Goal: Task Accomplishment & Management: Complete application form

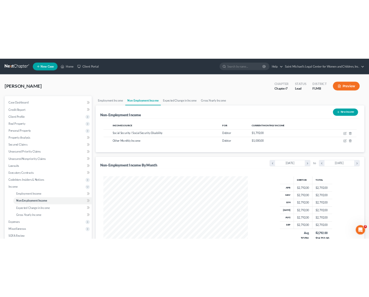
scroll to position [159, 335]
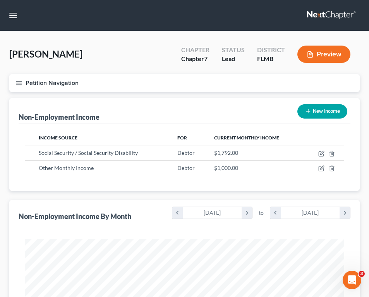
click at [263, 73] on div "Graham, Pearly Upgraded Chapter Chapter 7 Status Lead District FLMB Preview" at bounding box center [184, 58] width 350 height 34
click at [133, 123] on div "Non-Employment Income New Income" at bounding box center [184, 111] width 331 height 26
click at [25, 82] on button "Petition Navigation" at bounding box center [184, 83] width 350 height 18
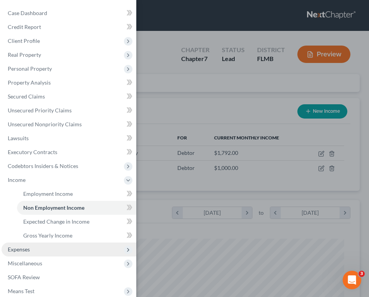
click at [42, 243] on span "Expenses" at bounding box center [69, 250] width 135 height 14
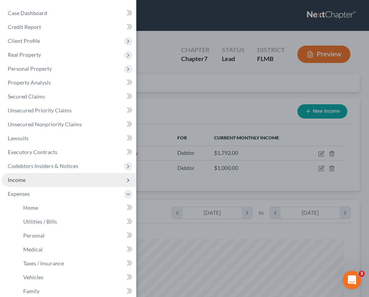
click at [54, 173] on span "Income" at bounding box center [69, 180] width 135 height 14
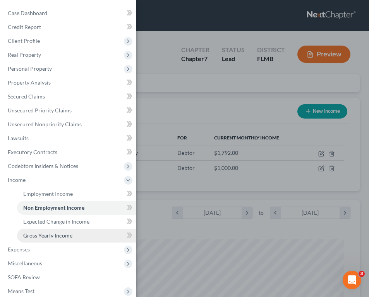
click at [76, 229] on link "Gross Yearly Income" at bounding box center [76, 236] width 119 height 14
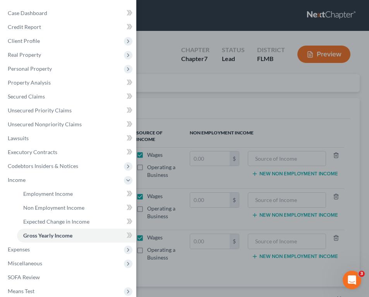
click at [196, 143] on div "Case Dashboard Payments Invoices Payments Payments Credit Report Client Profile" at bounding box center [184, 148] width 369 height 297
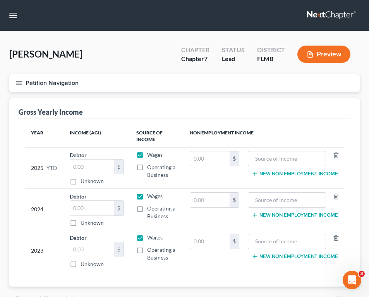
click at [147, 154] on label "Wages" at bounding box center [154, 155] width 15 height 8
click at [150, 154] on input "Wages" at bounding box center [152, 153] width 5 height 5
checkbox input "false"
click at [207, 162] on input "text" at bounding box center [209, 159] width 39 height 15
type input "17,920"
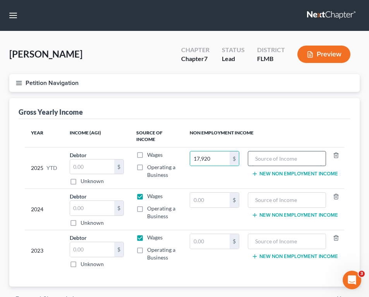
click at [276, 158] on input "text" at bounding box center [287, 159] width 70 height 15
click at [213, 200] on input "text" at bounding box center [209, 200] width 39 height 15
type input "20,976"
click at [273, 161] on input "text" at bounding box center [287, 159] width 70 height 15
click at [273, 172] on button "New Non Employment Income" at bounding box center [294, 174] width 86 height 6
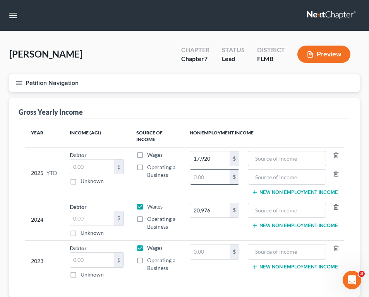
click at [211, 178] on input "text" at bounding box center [209, 177] width 39 height 15
type input "10,000"
click at [257, 174] on input "text" at bounding box center [287, 177] width 70 height 15
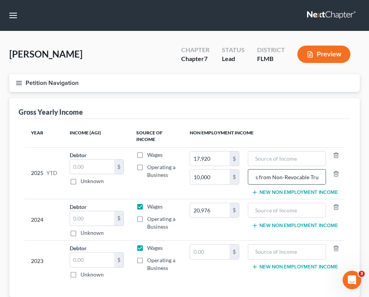
scroll to position [0, 31]
type input "Distributions from Non-Revocable Trust"
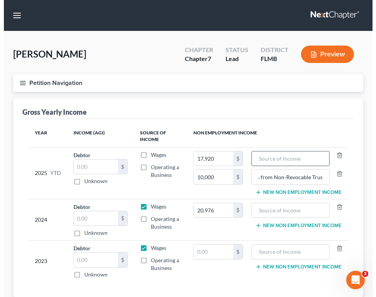
scroll to position [0, 0]
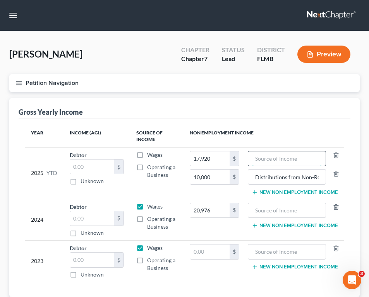
click at [258, 158] on input "text" at bounding box center [287, 159] width 70 height 15
type input "Social Security Retirement"
click at [259, 204] on input "text" at bounding box center [287, 210] width 70 height 15
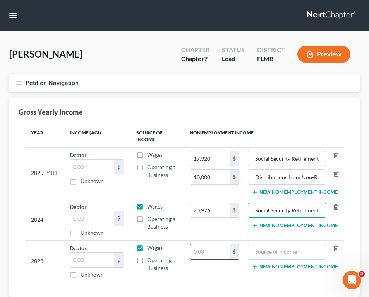
type input "Social Security Retirement"
click at [198, 254] on input "text" at bounding box center [209, 252] width 39 height 15
type input "19,800"
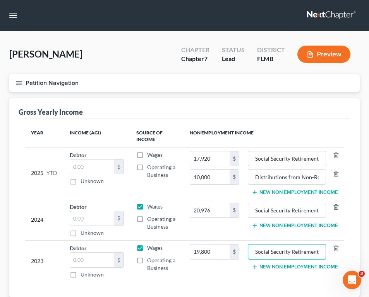
type input "Social Security Retirement"
click at [147, 205] on label "Wages" at bounding box center [154, 207] width 15 height 8
click at [150, 205] on input "Wages" at bounding box center [152, 205] width 5 height 5
checkbox input "false"
click at [147, 249] on label "Wages" at bounding box center [154, 248] width 15 height 8
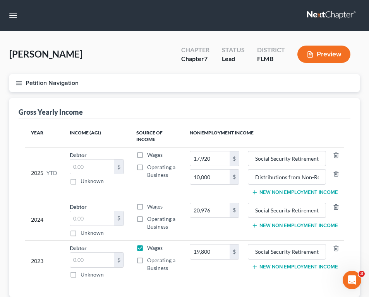
click at [150, 249] on input "Wages" at bounding box center [152, 246] width 5 height 5
checkbox input "false"
click at [193, 90] on button "Petition Navigation" at bounding box center [184, 83] width 350 height 18
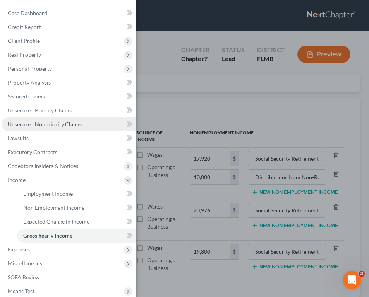
click at [54, 118] on link "Unsecured Nonpriority Claims" at bounding box center [69, 125] width 135 height 14
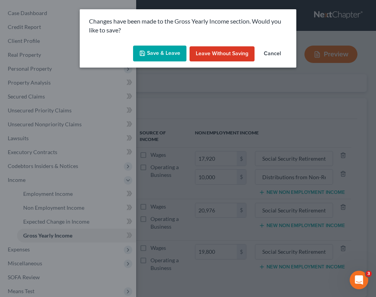
click at [156, 50] on button "Save & Leave" at bounding box center [159, 54] width 53 height 16
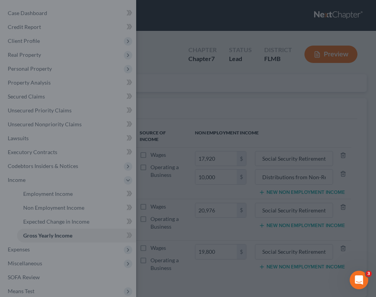
type input "10,000.00"
type input "Distributions from Non-Revocable Trust"
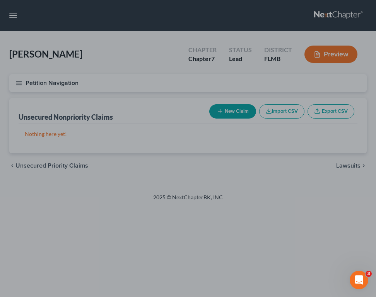
click at [218, 90] on div at bounding box center [188, 148] width 376 height 297
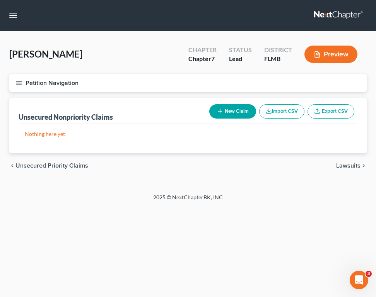
click at [222, 109] on button "New Claim" at bounding box center [232, 111] width 47 height 14
select select "0"
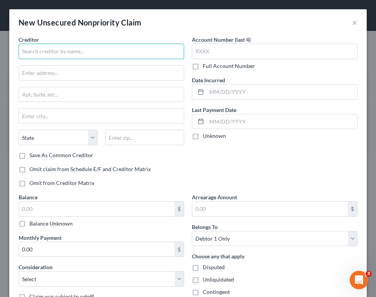
click at [78, 51] on input "text" at bounding box center [102, 51] width 166 height 15
type input "p"
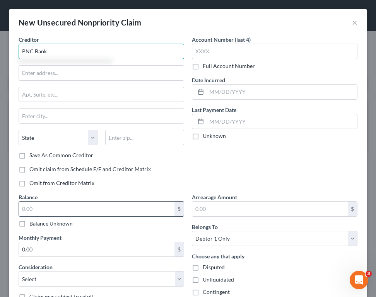
type input "PNC Bank"
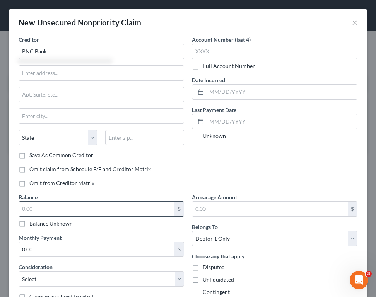
click at [61, 208] on input "text" at bounding box center [96, 209] width 155 height 15
type input "1,487"
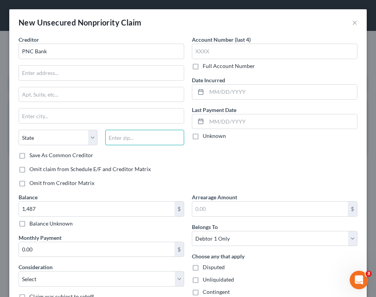
click at [145, 138] on input "text" at bounding box center [144, 137] width 79 height 15
type input "49009"
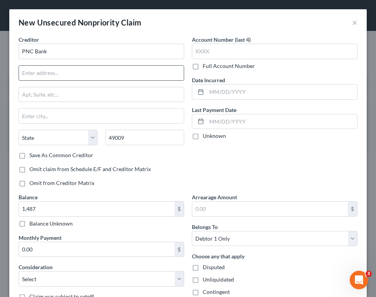
click at [117, 71] on input "text" at bounding box center [101, 73] width 165 height 15
type input "Kalamazoo"
select select "23"
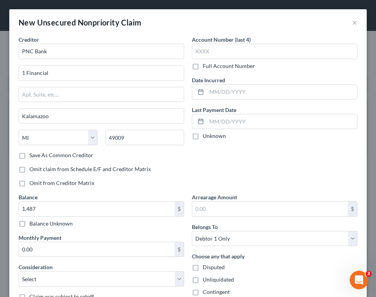
click at [100, 84] on div "Creditor * PNC Bank 1 Financial Kalamazoo State [US_STATE] AK AR AZ CA CO [GEOG…" at bounding box center [102, 94] width 166 height 116
click at [145, 72] on input "1 Financial" at bounding box center [101, 73] width 165 height 15
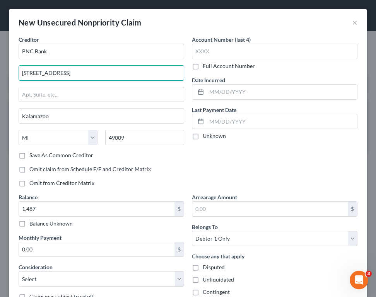
type input "[STREET_ADDRESS]"
click at [73, 150] on div "State [US_STATE] AK AR AZ CA CO CT DE DC [GEOGRAPHIC_DATA] [GEOGRAPHIC_DATA] GU…" at bounding box center [101, 141] width 173 height 22
click at [73, 154] on label "Save As Common Creditor" at bounding box center [61, 156] width 64 height 8
click at [38, 154] on input "Save As Common Creditor" at bounding box center [34, 154] width 5 height 5
checkbox input "true"
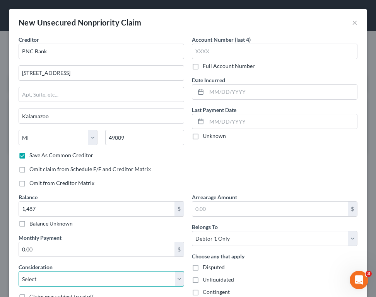
click at [143, 275] on select "Select Cable / Satellite Services Collection Agency Credit Card Debt Debt Couns…" at bounding box center [102, 278] width 166 height 15
select select "2"
click at [19, 271] on select "Select Cable / Satellite Services Collection Agency Credit Card Debt Debt Couns…" at bounding box center [102, 278] width 166 height 15
click at [236, 168] on div "Account Number (last 4) Full Account Number Date Incurred Last Payment Date Unk…" at bounding box center [274, 115] width 173 height 158
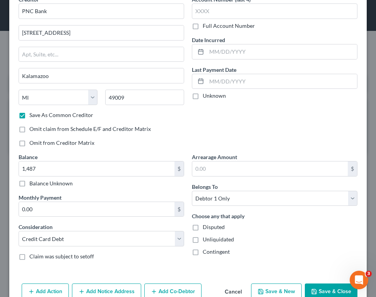
scroll to position [58, 0]
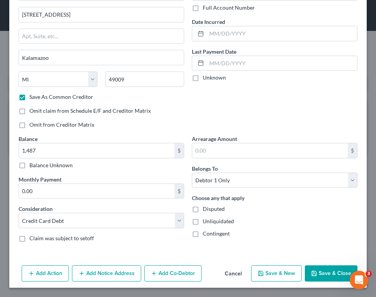
click at [331, 276] on button "Save & Close" at bounding box center [331, 274] width 53 height 16
checkbox input "false"
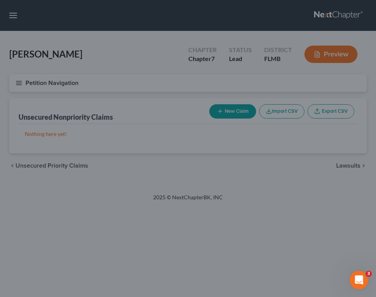
type input "1,487.00"
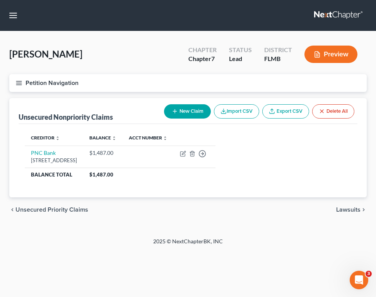
click at [186, 109] on button "New Claim" at bounding box center [187, 111] width 47 height 14
select select "0"
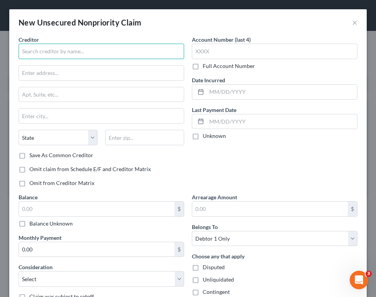
click at [83, 48] on input "text" at bounding box center [102, 51] width 166 height 15
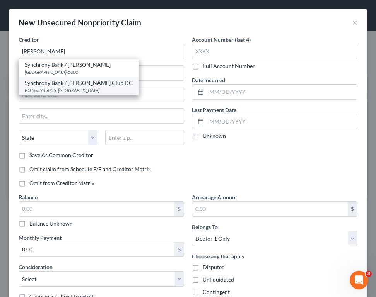
click at [79, 80] on div "Synchrony Bank / [PERSON_NAME] Club DC" at bounding box center [79, 83] width 108 height 8
type input "Synchrony Bank / [PERSON_NAME] Club DC"
type input "PO Box 965005"
type input "Orlando"
select select "9"
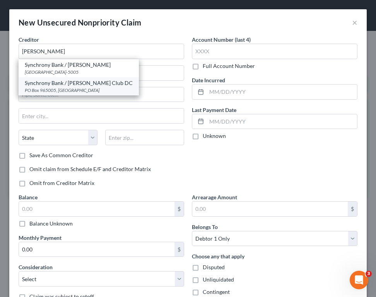
type input "32896"
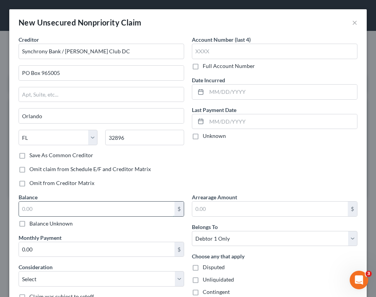
click at [59, 203] on input "text" at bounding box center [96, 209] width 155 height 15
type input "4,550"
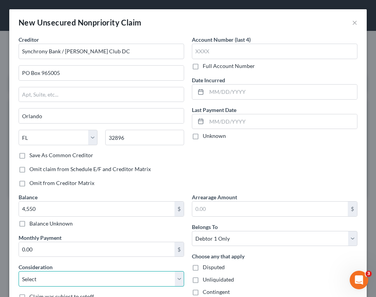
click at [99, 276] on select "Select Cable / Satellite Services Collection Agency Credit Card Debt Debt Couns…" at bounding box center [102, 278] width 166 height 15
select select "2"
click at [19, 271] on select "Select Cable / Satellite Services Collection Agency Credit Card Debt Debt Couns…" at bounding box center [102, 278] width 166 height 15
click at [318, 177] on div "Account Number (last 4) Full Account Number Date Incurred Last Payment Date Unk…" at bounding box center [274, 115] width 173 height 158
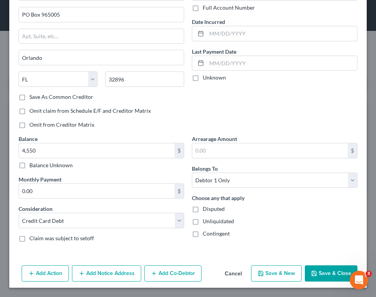
click at [325, 270] on button "Save & Close" at bounding box center [331, 274] width 53 height 16
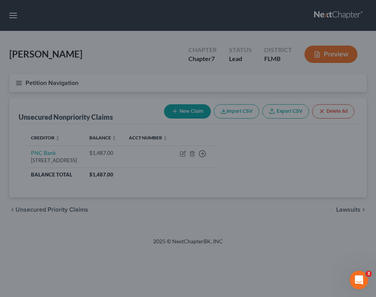
type input "4,550.00"
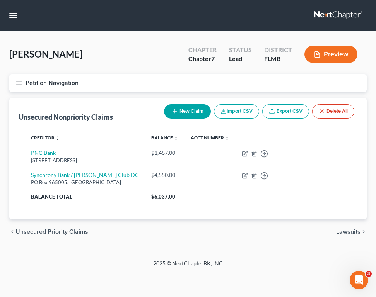
click at [190, 110] on button "New Claim" at bounding box center [187, 111] width 47 height 14
select select "0"
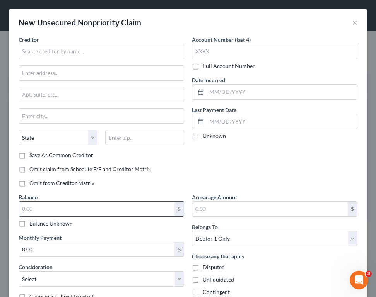
click at [95, 204] on input "text" at bounding box center [96, 209] width 155 height 15
type input "3,749"
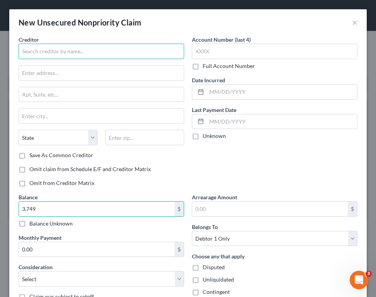
click at [65, 54] on input "text" at bounding box center [102, 51] width 166 height 15
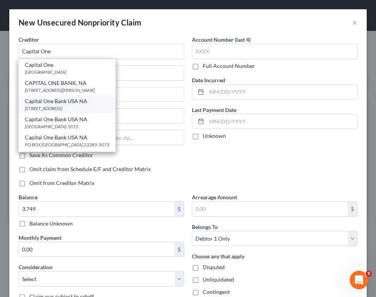
click at [72, 112] on div "Capital One Bank USA NA [STREET_ADDRESS]" at bounding box center [67, 105] width 97 height 18
type input "Capital One Bank USA NA"
type input "PO Box 31293"
type input "[GEOGRAPHIC_DATA]"
select select "46"
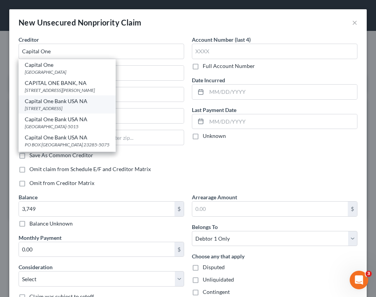
type input "84131"
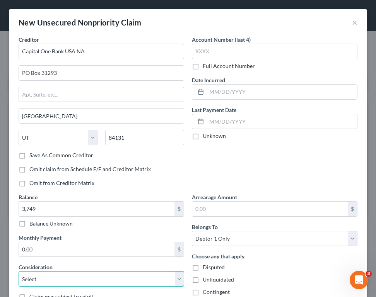
click at [125, 282] on select "Select Cable / Satellite Services Collection Agency Credit Card Debt Debt Couns…" at bounding box center [102, 278] width 166 height 15
select select "2"
click at [19, 271] on select "Select Cable / Satellite Services Collection Agency Credit Card Debt Debt Couns…" at bounding box center [102, 278] width 166 height 15
click at [272, 149] on div "Account Number (last 4) Full Account Number Date Incurred Last Payment Date Unk…" at bounding box center [274, 115] width 173 height 158
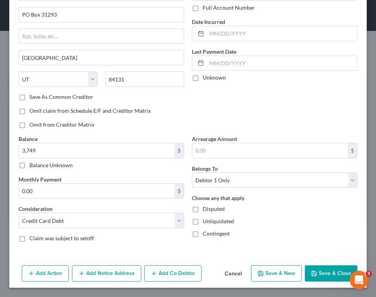
click at [312, 273] on icon "button" at bounding box center [314, 273] width 5 height 5
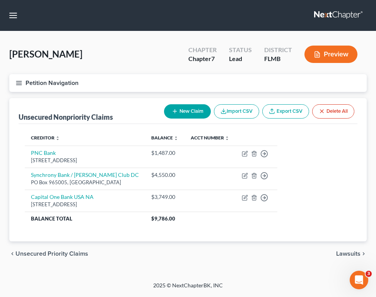
click at [184, 117] on button "New Claim" at bounding box center [187, 111] width 47 height 14
select select "0"
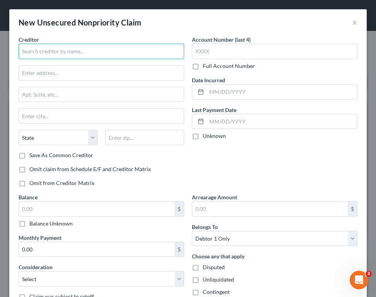
click at [119, 49] on input "text" at bounding box center [102, 51] width 166 height 15
type input "[PERSON_NAME] Bank Corp"
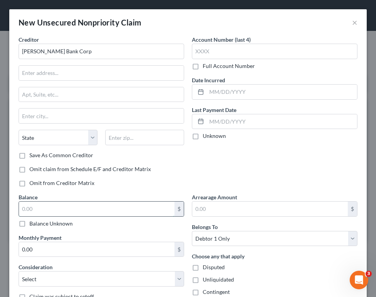
click at [151, 209] on input "text" at bounding box center [96, 209] width 155 height 15
type input "2,744"
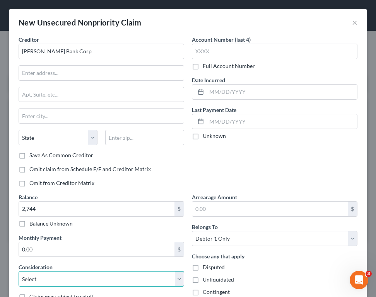
click at [116, 278] on select "Select Cable / Satellite Services Collection Agency Credit Card Debt Debt Couns…" at bounding box center [102, 278] width 166 height 15
select select "2"
click at [19, 271] on select "Select Cable / Satellite Services Collection Agency Credit Card Debt Debt Couns…" at bounding box center [102, 278] width 166 height 15
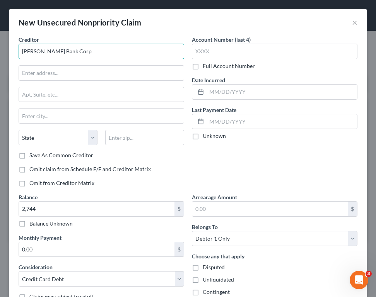
click at [79, 45] on input "[PERSON_NAME] Bank Corp" at bounding box center [102, 51] width 166 height 15
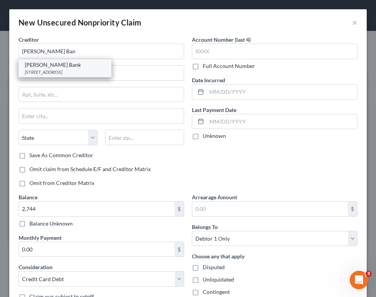
click at [79, 69] on div "[STREET_ADDRESS]" at bounding box center [65, 72] width 80 height 7
type input "[PERSON_NAME] Bank"
type input "PO Box 9201"
type input "Old Bethpage"
select select "35"
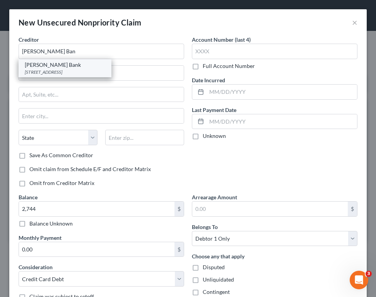
type input "11804"
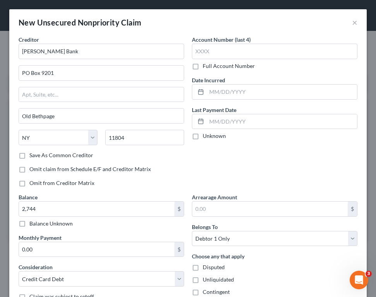
click at [271, 267] on div "Disputed" at bounding box center [275, 268] width 166 height 8
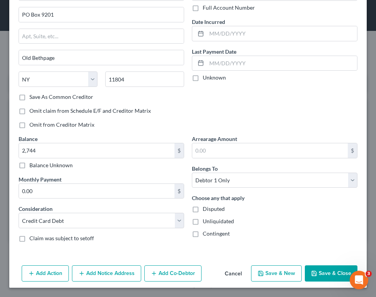
click at [315, 272] on button "Save & Close" at bounding box center [331, 274] width 53 height 16
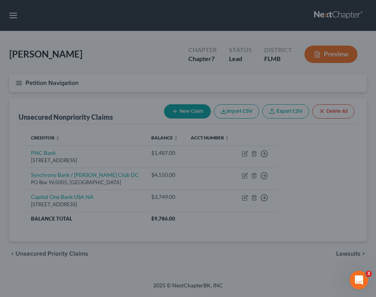
type input "2,744.00"
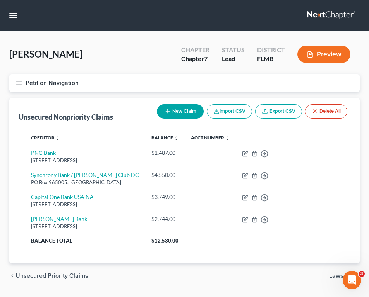
click at [178, 111] on button "New Claim" at bounding box center [180, 111] width 47 height 14
select select "0"
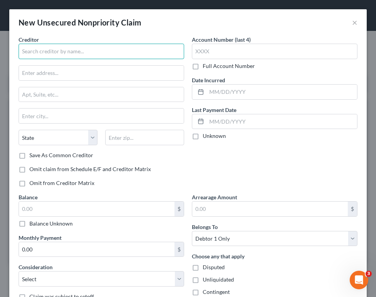
click at [94, 47] on input "text" at bounding box center [102, 51] width 166 height 15
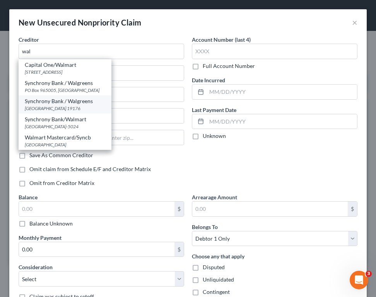
click at [82, 104] on div "Synchrony Bank / Walgreens" at bounding box center [65, 101] width 80 height 8
type input "Synchrony Bank / Walgreens"
type input "PO Box 71727"
type input "[GEOGRAPHIC_DATA]"
select select "39"
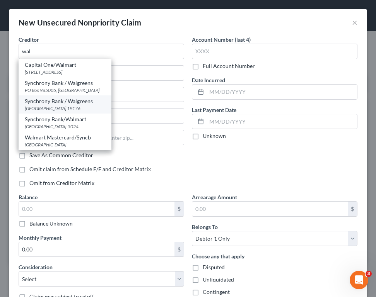
type input "19176"
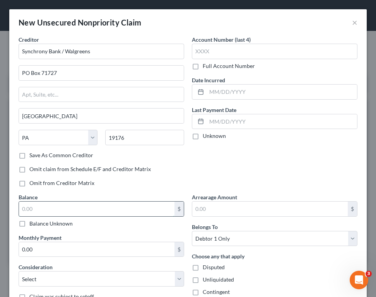
click at [79, 215] on input "text" at bounding box center [96, 209] width 155 height 15
type input "2,339"
click at [100, 280] on select "Select Cable / Satellite Services Collection Agency Credit Card Debt Debt Couns…" at bounding box center [102, 278] width 166 height 15
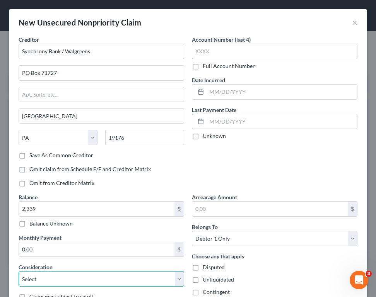
select select "2"
click at [19, 271] on select "Select Cable / Satellite Services Collection Agency Credit Card Debt Debt Couns…" at bounding box center [102, 278] width 166 height 15
click at [365, 270] on div "New Unsecured Nonpriority Claim × Creditor * Synchrony Bank / Walgreens PO Box …" at bounding box center [188, 148] width 376 height 297
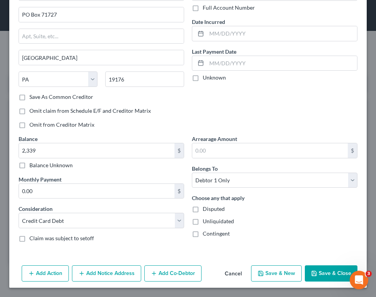
click at [305, 269] on button "Save & Close" at bounding box center [331, 274] width 53 height 16
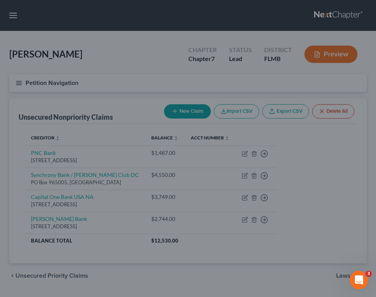
type input "2,339.00"
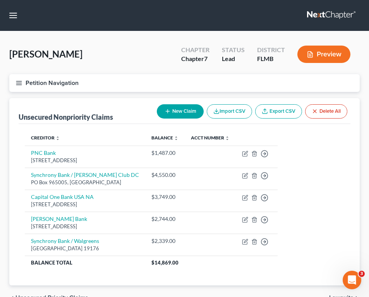
click at [189, 110] on button "New Claim" at bounding box center [180, 111] width 47 height 14
select select "0"
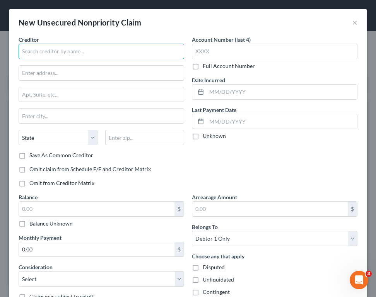
click at [121, 46] on input "text" at bounding box center [102, 51] width 166 height 15
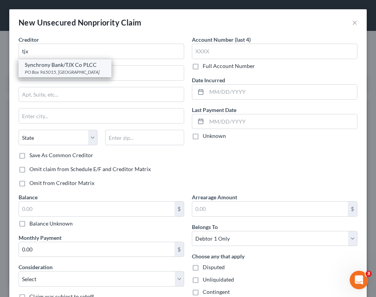
click at [76, 68] on div "Synchrony Bank/TJX Co PLCC" at bounding box center [65, 65] width 80 height 8
type input "Synchrony Bank/TJX Co PLCC"
type input "PO Box 965015"
type input "Orlando"
select select "9"
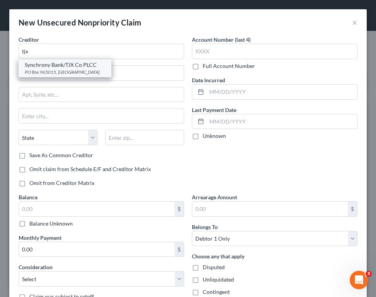
type input "32896"
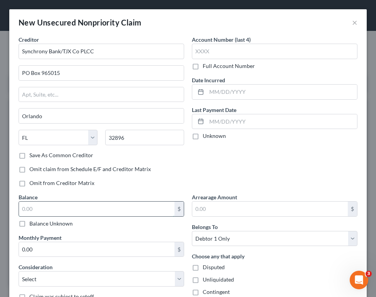
click at [87, 206] on input "text" at bounding box center [96, 209] width 155 height 15
type input "1,235"
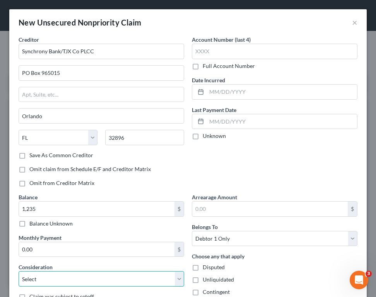
click at [107, 277] on select "Select Cable / Satellite Services Collection Agency Credit Card Debt Debt Couns…" at bounding box center [102, 278] width 166 height 15
select select "2"
click at [19, 271] on select "Select Cable / Satellite Services Collection Agency Credit Card Debt Debt Couns…" at bounding box center [102, 278] width 166 height 15
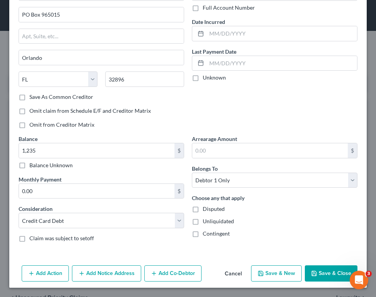
click at [329, 270] on button "Save & Close" at bounding box center [331, 274] width 53 height 16
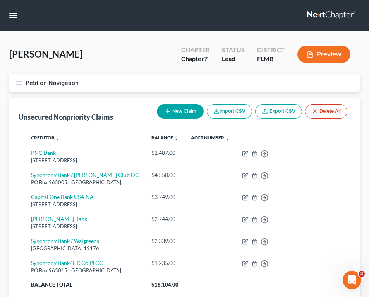
click at [169, 114] on button "New Claim" at bounding box center [180, 111] width 47 height 14
select select "0"
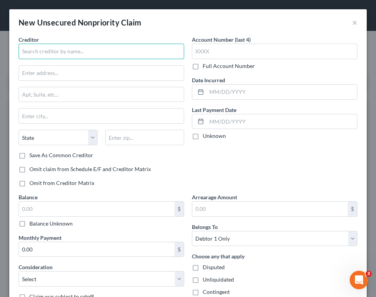
click at [84, 54] on input "text" at bounding box center [102, 51] width 166 height 15
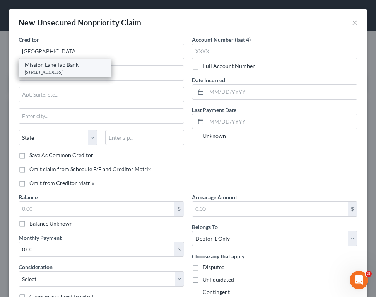
click at [82, 69] on div "[STREET_ADDRESS]" at bounding box center [65, 72] width 80 height 7
type input "Mission Lane Tab Bank"
type input "[STREET_ADDRESS]"
type input "[GEOGRAPHIC_DATA]"
select select "4"
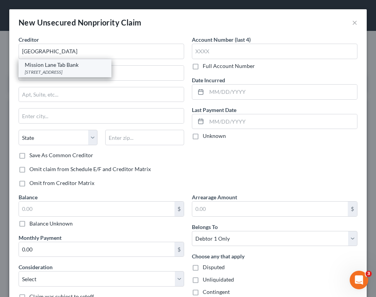
type input "94105"
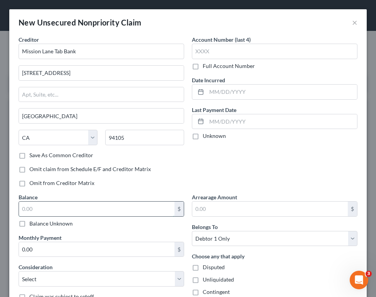
click at [76, 209] on input "text" at bounding box center [96, 209] width 155 height 15
type input "2,143"
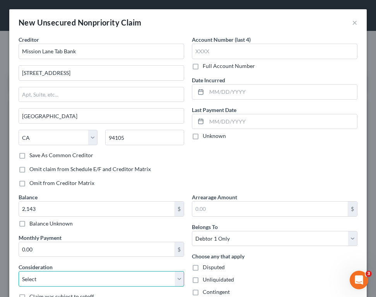
click at [75, 274] on select "Select Cable / Satellite Services Collection Agency Credit Card Debt Debt Couns…" at bounding box center [102, 278] width 166 height 15
select select "2"
click at [19, 271] on select "Select Cable / Satellite Services Collection Agency Credit Card Debt Debt Couns…" at bounding box center [102, 278] width 166 height 15
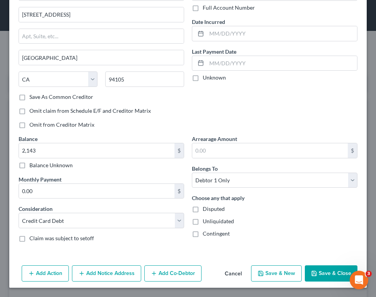
click at [339, 279] on button "Save & Close" at bounding box center [331, 274] width 53 height 16
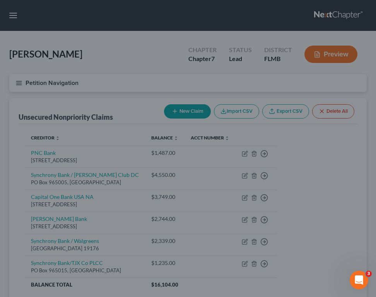
type input "2,143.00"
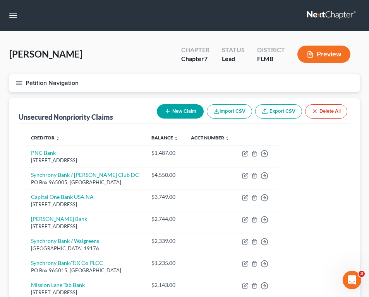
click at [172, 110] on button "New Claim" at bounding box center [180, 111] width 47 height 14
select select "0"
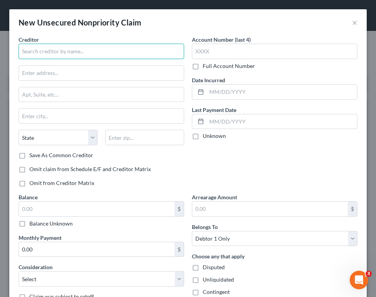
click at [74, 50] on input "text" at bounding box center [102, 51] width 166 height 15
type input "n"
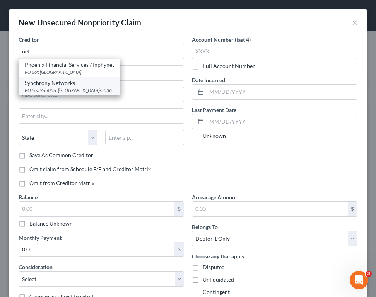
click at [71, 85] on div "Synchrony Networks" at bounding box center [69, 83] width 89 height 8
type input "Synchrony Networks"
type input "PO Box 965036"
type input "Orlando"
select select "9"
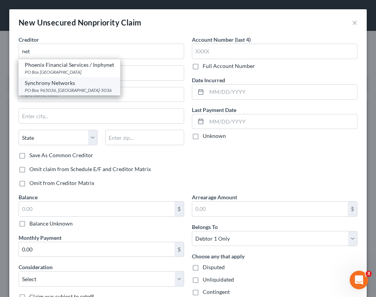
type input "32896-5036"
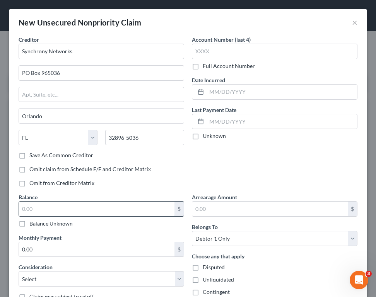
click at [63, 208] on input "text" at bounding box center [96, 209] width 155 height 15
type input "1,188"
click at [81, 279] on select "Select Cable / Satellite Services Collection Agency Credit Card Debt Debt Couns…" at bounding box center [102, 278] width 166 height 15
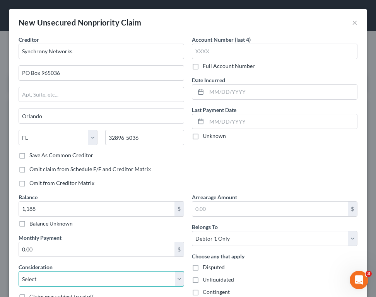
select select "2"
click at [19, 271] on select "Select Cable / Satellite Services Collection Agency Credit Card Debt Debt Couns…" at bounding box center [102, 278] width 166 height 15
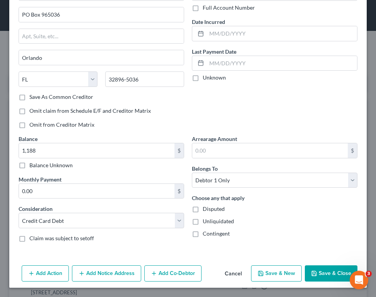
click at [331, 266] on button "Save & Close" at bounding box center [331, 274] width 53 height 16
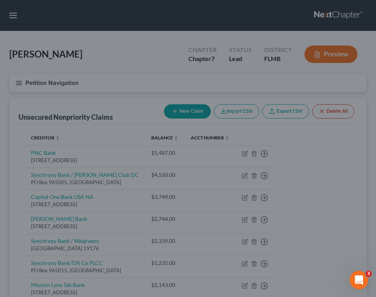
type input "1,188.00"
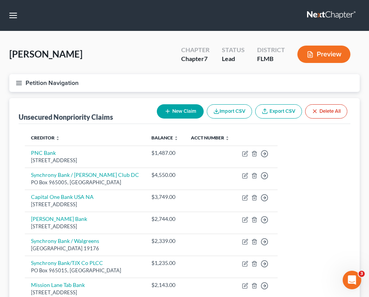
click at [177, 109] on button "New Claim" at bounding box center [180, 111] width 47 height 14
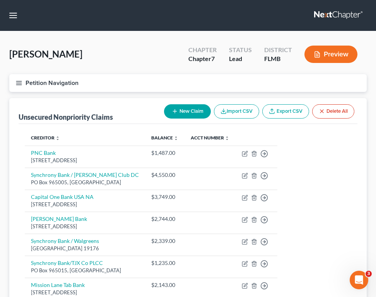
select select "0"
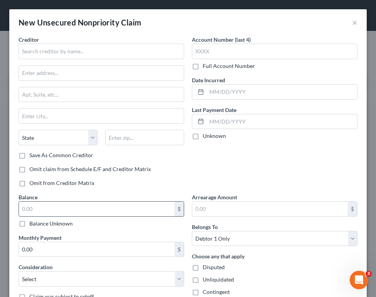
click at [75, 210] on input "text" at bounding box center [96, 209] width 155 height 15
type input "5,328"
click at [76, 280] on select "Select Cable / Satellite Services Collection Agency Credit Card Debt Debt Couns…" at bounding box center [102, 278] width 166 height 15
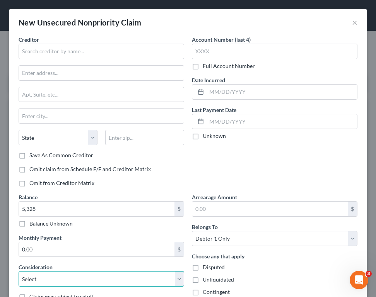
select select "2"
click at [19, 271] on select "Select Cable / Satellite Services Collection Agency Credit Card Debt Debt Couns…" at bounding box center [102, 278] width 166 height 15
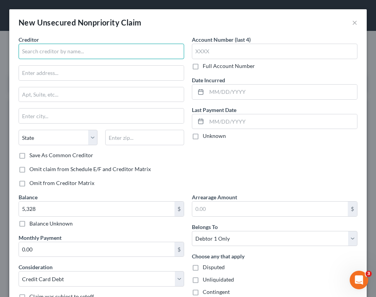
click at [69, 51] on input "text" at bounding box center [102, 51] width 166 height 15
type input "G"
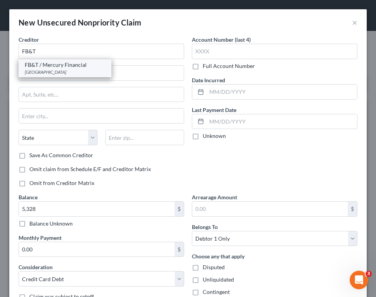
click at [67, 73] on div "[GEOGRAPHIC_DATA]" at bounding box center [65, 72] width 80 height 7
type input "FB&T / Mercury Financial"
type input "PO Box 84064"
type input "Columbus"
select select "10"
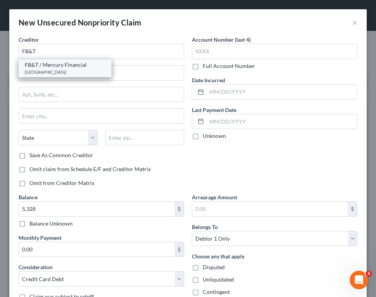
type input "31908"
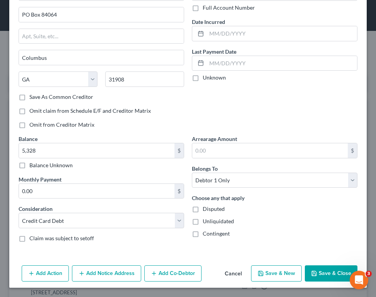
click at [331, 266] on button "Save & Close" at bounding box center [331, 274] width 53 height 16
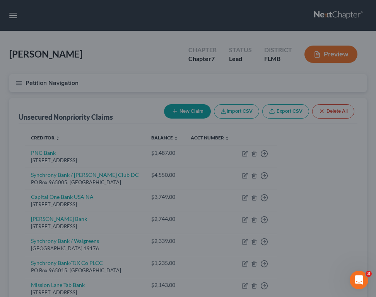
type input "5,328.00"
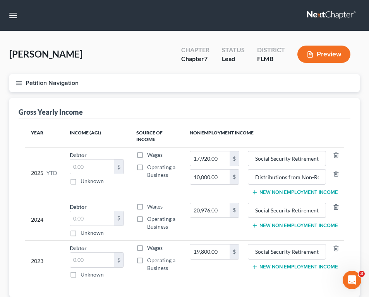
click at [16, 86] on icon "button" at bounding box center [18, 83] width 7 height 7
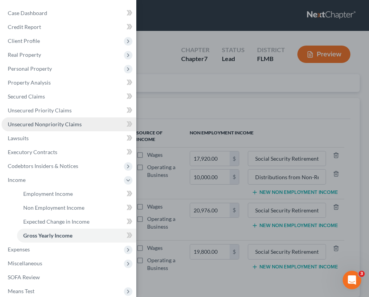
click at [42, 124] on span "Unsecured Nonpriority Claims" at bounding box center [45, 124] width 74 height 7
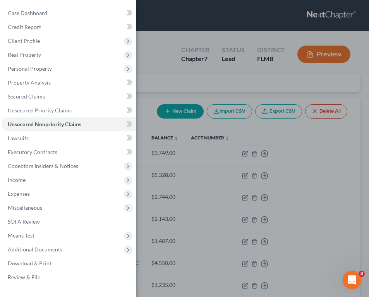
click at [158, 86] on div "Case Dashboard Payments Invoices Payments Payments Credit Report Client Profile" at bounding box center [184, 148] width 369 height 297
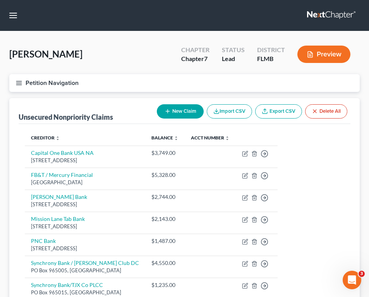
click at [175, 111] on button "New Claim" at bounding box center [180, 111] width 47 height 14
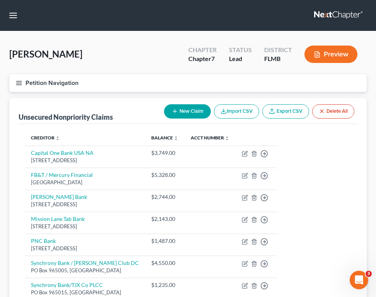
select select "0"
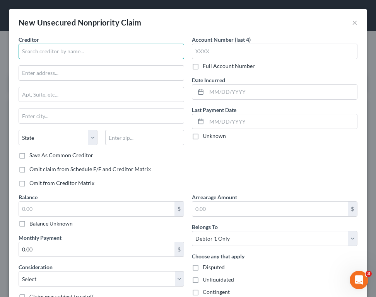
click at [121, 49] on input "text" at bounding box center [102, 51] width 166 height 15
type input "C"
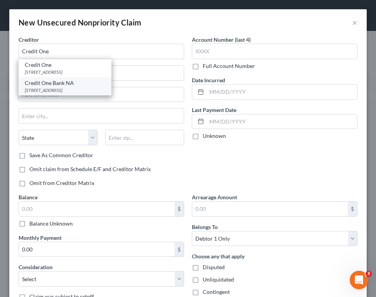
click at [70, 88] on div "[STREET_ADDRESS]" at bounding box center [65, 90] width 80 height 7
type input "Credit One Bank NA"
type input "PO Box 98875"
type input "[GEOGRAPHIC_DATA]"
select select "31"
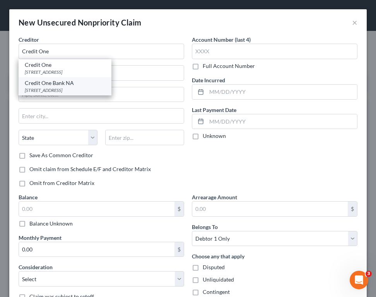
type input "89193"
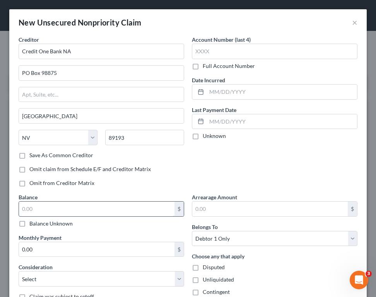
click at [79, 207] on input "text" at bounding box center [96, 209] width 155 height 15
click at [93, 208] on input "text" at bounding box center [96, 209] width 155 height 15
type input "0"
type input "2,961"
click at [106, 277] on select "Select Cable / Satellite Services Collection Agency Credit Card Debt Debt Couns…" at bounding box center [102, 278] width 166 height 15
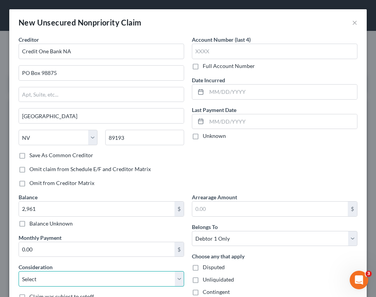
select select "2"
click at [19, 271] on select "Select Cable / Satellite Services Collection Agency Credit Card Debt Debt Couns…" at bounding box center [102, 278] width 166 height 15
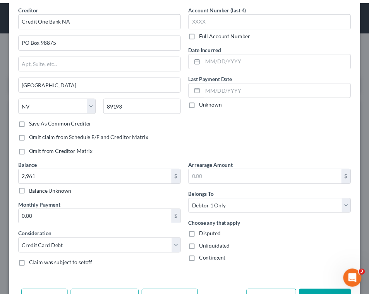
scroll to position [58, 0]
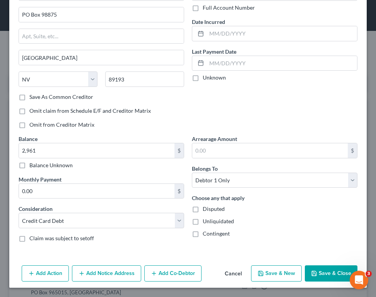
click at [335, 268] on button "Save & Close" at bounding box center [331, 274] width 53 height 16
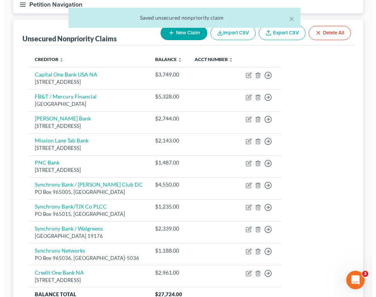
scroll to position [0, 0]
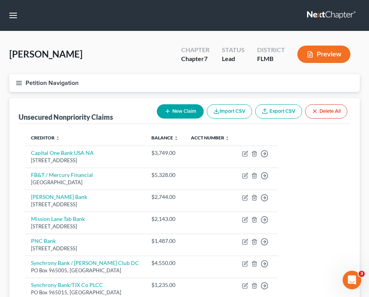
click at [169, 109] on icon "button" at bounding box center [167, 111] width 6 height 6
select select "0"
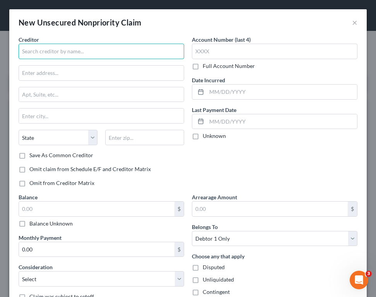
click at [43, 51] on input "text" at bounding box center [102, 51] width 166 height 15
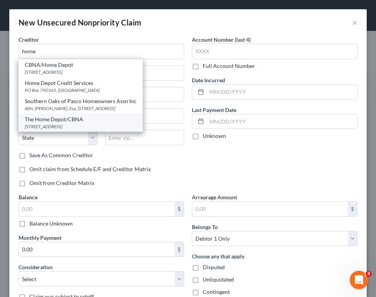
click at [84, 130] on div "[STREET_ADDRESS]" at bounding box center [81, 126] width 112 height 7
type input "The Home Depot/CBNA"
type input "[STREET_ADDRESS]"
type input "[GEOGRAPHIC_DATA]"
select select "43"
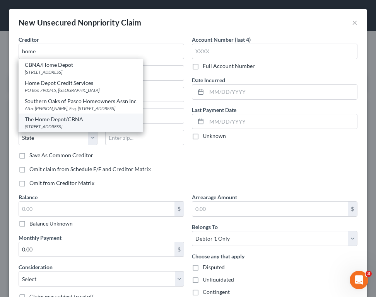
type input "57108"
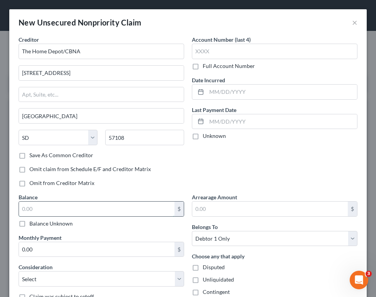
click at [45, 204] on input "text" at bounding box center [96, 209] width 155 height 15
type input "2,462"
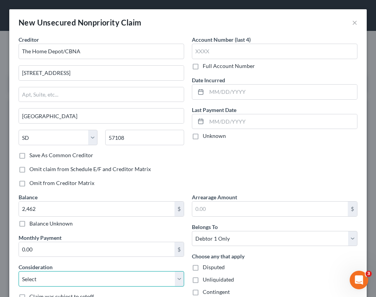
click at [124, 283] on select "Select Cable / Satellite Services Collection Agency Credit Card Debt Debt Couns…" at bounding box center [102, 278] width 166 height 15
select select "2"
click at [19, 271] on select "Select Cable / Satellite Services Collection Agency Credit Card Debt Debt Couns…" at bounding box center [102, 278] width 166 height 15
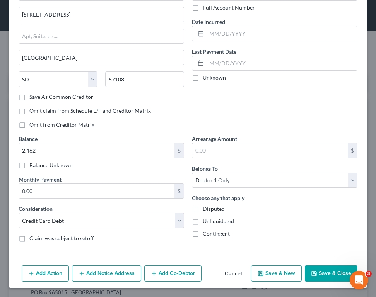
click at [330, 269] on button "Save & Close" at bounding box center [331, 274] width 53 height 16
type input "2,462.00"
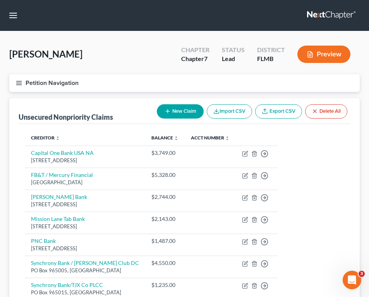
click at [185, 115] on button "New Claim" at bounding box center [180, 111] width 47 height 14
select select "0"
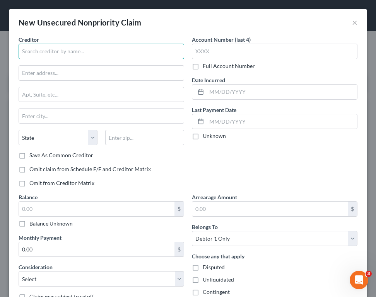
click at [61, 44] on input "text" at bounding box center [102, 51] width 166 height 15
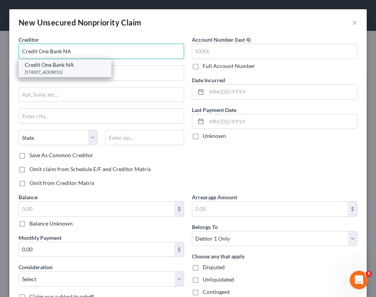
type input "Credit One Bank NA"
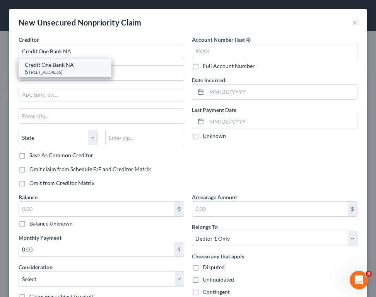
click at [79, 69] on div "[STREET_ADDRESS]" at bounding box center [65, 72] width 80 height 7
type input "PO Box 98875"
type input "[GEOGRAPHIC_DATA]"
select select "31"
type input "89193"
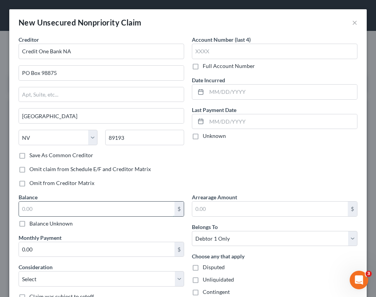
click at [72, 209] on input "text" at bounding box center [96, 209] width 155 height 15
type input "2,104"
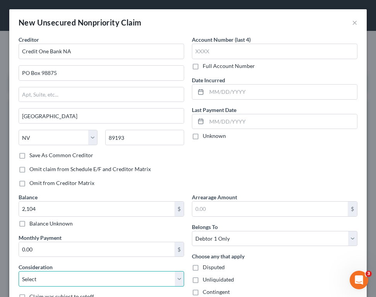
click at [76, 281] on select "Select Cable / Satellite Services Collection Agency Credit Card Debt Debt Couns…" at bounding box center [102, 278] width 166 height 15
select select "2"
click at [19, 271] on select "Select Cable / Satellite Services Collection Agency Credit Card Debt Debt Couns…" at bounding box center [102, 278] width 166 height 15
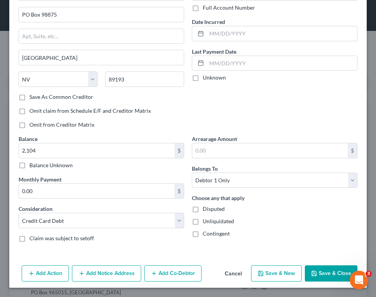
click at [323, 270] on button "Save & Close" at bounding box center [331, 274] width 53 height 16
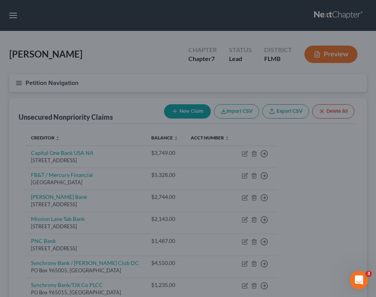
type input "2,104.00"
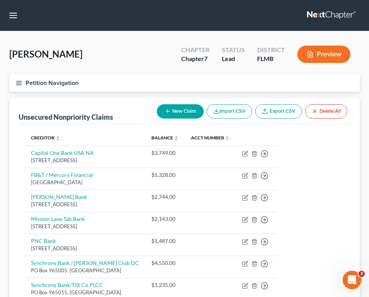
click at [169, 114] on button "New Claim" at bounding box center [180, 111] width 47 height 14
select select "0"
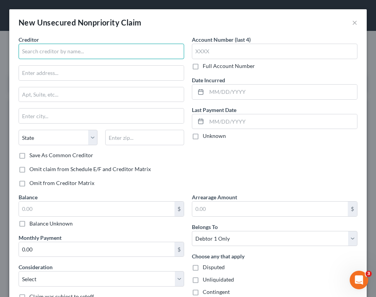
click at [60, 55] on input "text" at bounding box center [102, 51] width 166 height 15
drag, startPoint x: 60, startPoint y: 55, endPoint x: -34, endPoint y: 42, distance: 95.2
click at [0, 42] on html "Home New Case Client Portal Saint Michael's Legal Center for Women and Children…" at bounding box center [188, 247] width 376 height 494
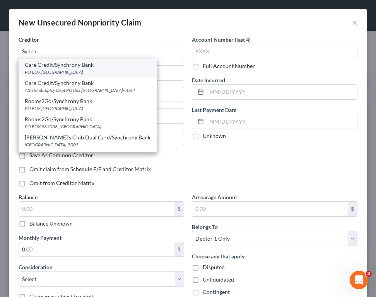
click at [87, 66] on div "Care Credit/Synchrony Bank" at bounding box center [88, 65] width 126 height 8
type input "Care Credit/Synchrony Bank"
type input "PO BOX 960061"
type input "Orlando"
select select "9"
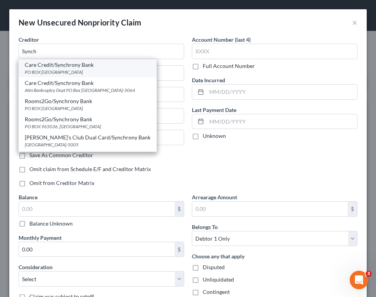
type input "32896"
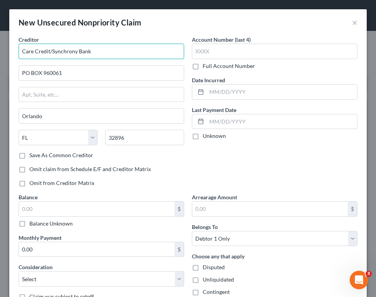
drag, startPoint x: 49, startPoint y: 49, endPoint x: -70, endPoint y: 46, distance: 119.2
click at [0, 46] on html "Home New Case Client Portal Saint Michael's Legal Center for Women and Children…" at bounding box center [188, 247] width 376 height 494
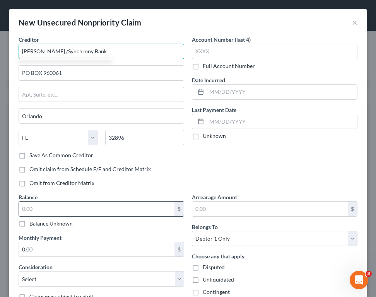
type input "[PERSON_NAME] /Synchrony Bank"
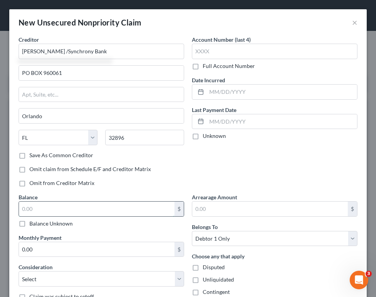
click at [47, 203] on input "text" at bounding box center [96, 209] width 155 height 15
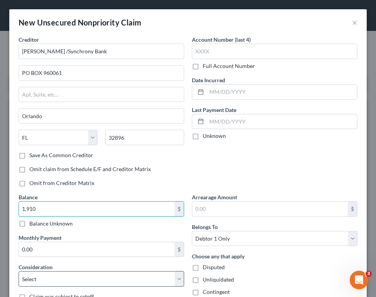
type input "1,910"
click at [71, 281] on select "Select Cable / Satellite Services Collection Agency Credit Card Debt Debt Couns…" at bounding box center [102, 278] width 166 height 15
select select "2"
click at [19, 271] on select "Select Cable / Satellite Services Collection Agency Credit Card Debt Debt Couns…" at bounding box center [102, 278] width 166 height 15
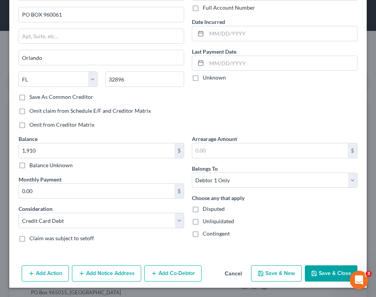
click at [328, 272] on button "Save & Close" at bounding box center [331, 274] width 53 height 16
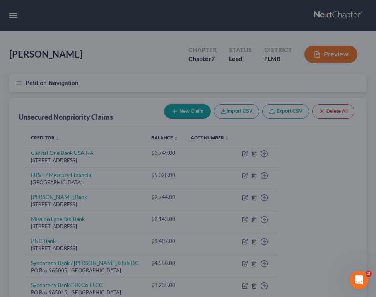
type input "1,910.00"
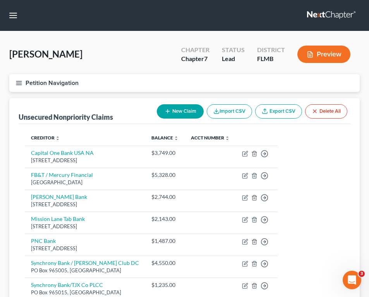
click at [173, 116] on button "New Claim" at bounding box center [180, 111] width 47 height 14
select select "0"
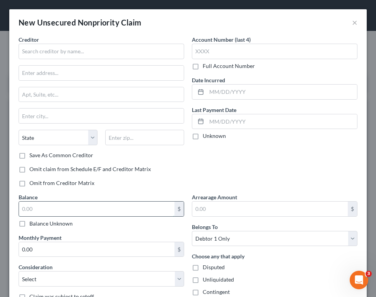
click at [55, 204] on input "text" at bounding box center [96, 209] width 155 height 15
type input "1,771"
click at [52, 274] on select "Select Cable / Satellite Services Collection Agency Credit Card Debt Debt Couns…" at bounding box center [102, 278] width 166 height 15
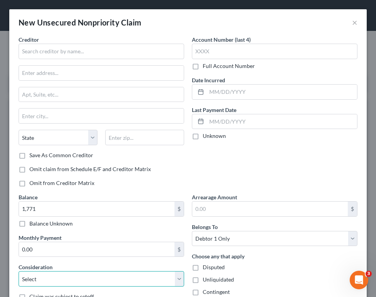
select select "2"
click at [19, 271] on select "Select Cable / Satellite Services Collection Agency Credit Card Debt Debt Couns…" at bounding box center [102, 278] width 166 height 15
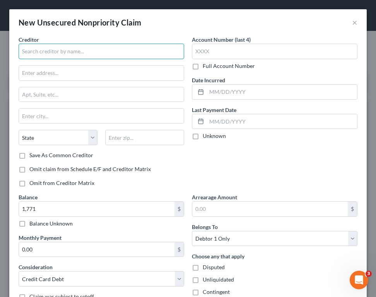
click at [51, 47] on input "text" at bounding box center [102, 51] width 166 height 15
type input "d"
type input "Dillards / CBN"
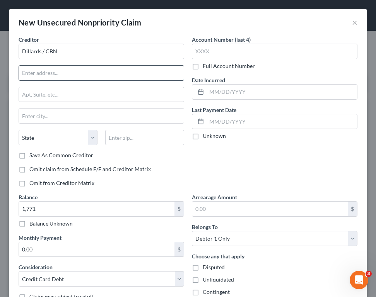
click at [116, 73] on input "text" at bounding box center [101, 73] width 165 height 15
type input "PO Box 6497"
click at [140, 169] on span "Omit claim from Schedule E/F and Creditor Matrix" at bounding box center [89, 169] width 121 height 7
click at [38, 169] on input "Omit claim from Schedule E/F and Creditor Matrix" at bounding box center [34, 168] width 5 height 5
checkbox input "true"
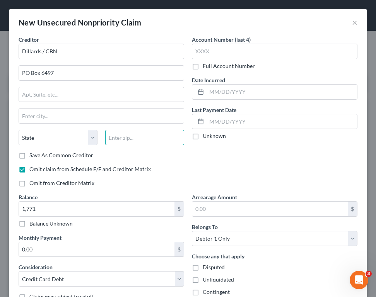
click at [130, 136] on input "text" at bounding box center [144, 137] width 79 height 15
type input "57117"
click at [318, 152] on div "Account Number (last 4) Full Account Number Date Incurred Last Payment Date Unk…" at bounding box center [274, 115] width 173 height 158
type input "[GEOGRAPHIC_DATA]"
select select "43"
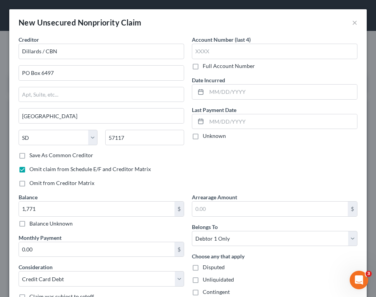
click at [44, 152] on label "Save As Common Creditor" at bounding box center [61, 156] width 64 height 8
click at [38, 152] on input "Save As Common Creditor" at bounding box center [34, 154] width 5 height 5
checkbox input "true"
click at [142, 137] on input "57117" at bounding box center [144, 137] width 79 height 15
type input "57117-6497"
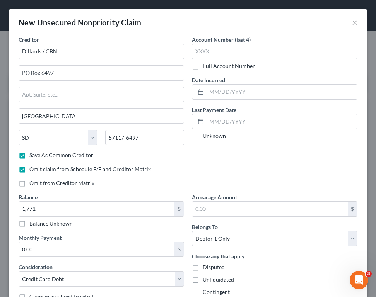
click at [208, 166] on div "Account Number (last 4) Full Account Number Date Incurred Last Payment Date Unk…" at bounding box center [274, 115] width 173 height 158
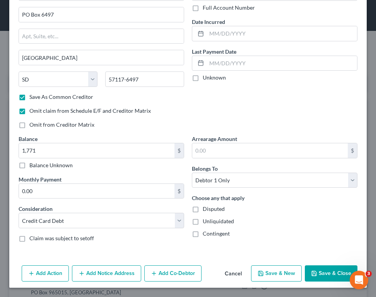
click at [316, 277] on button "Save & Close" at bounding box center [331, 274] width 53 height 16
checkbox input "false"
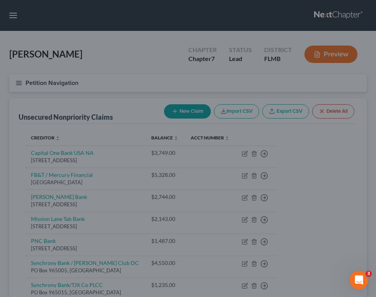
type input "1,771.00"
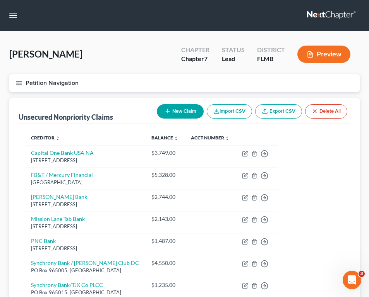
click at [173, 108] on button "New Claim" at bounding box center [180, 111] width 47 height 14
select select "0"
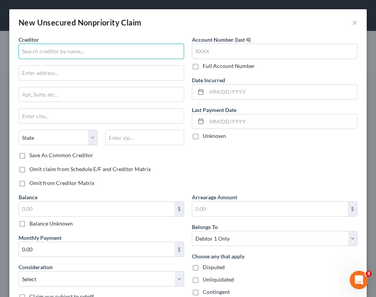
click at [70, 48] on input "text" at bounding box center [102, 51] width 166 height 15
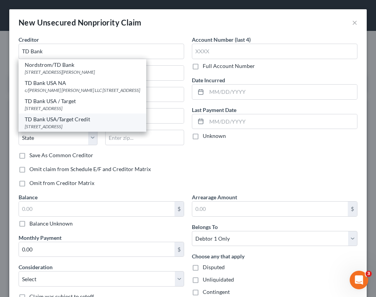
click at [79, 122] on div "TD Bank USA/Target Credit" at bounding box center [82, 120] width 115 height 8
type input "TD Bank USA/Target Credit"
type input "[STREET_ADDRESS]"
type input "Mail Stop NCD-0450"
type input "[GEOGRAPHIC_DATA]"
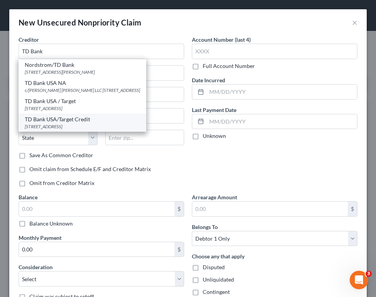
select select "24"
type input "55445-4301"
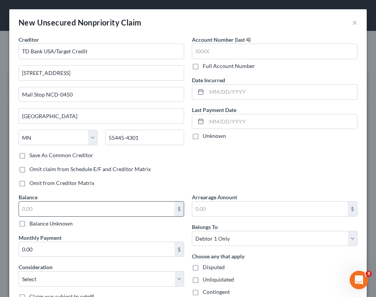
click at [85, 211] on input "text" at bounding box center [96, 209] width 155 height 15
type input "14,624"
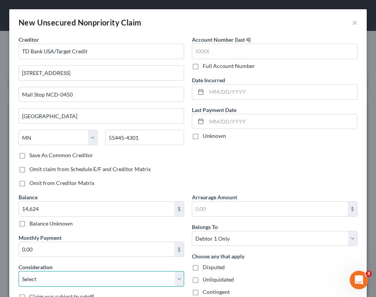
click at [85, 273] on select "Select Cable / Satellite Services Collection Agency Credit Card Debt Debt Couns…" at bounding box center [102, 278] width 166 height 15
select select "2"
click at [19, 271] on select "Select Cable / Satellite Services Collection Agency Credit Card Debt Debt Couns…" at bounding box center [102, 278] width 166 height 15
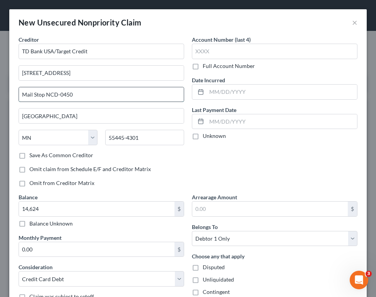
click at [110, 90] on input "Mail Stop NCD-0450" at bounding box center [101, 94] width 165 height 15
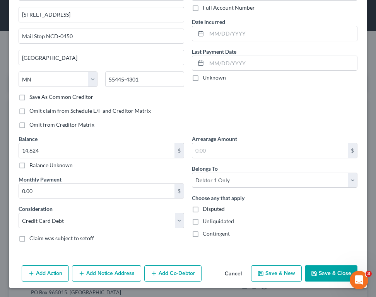
click at [319, 270] on button "Save & Close" at bounding box center [331, 274] width 53 height 16
type input "14,624.00"
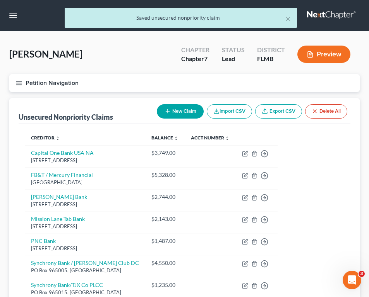
click at [166, 111] on line "button" at bounding box center [167, 111] width 3 height 0
select select "0"
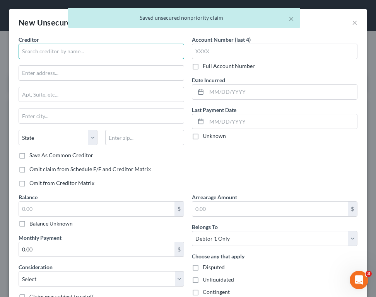
click at [86, 58] on input "text" at bounding box center [102, 51] width 166 height 15
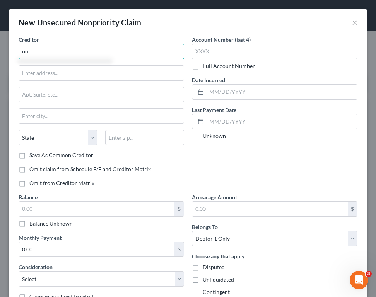
type input "o"
type input "Foundation F"
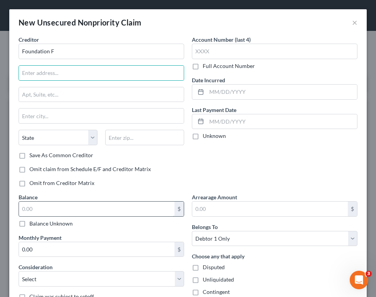
click at [73, 205] on input "text" at bounding box center [96, 209] width 155 height 15
type input "10,184"
click at [109, 73] on input "text" at bounding box center [101, 73] width 165 height 15
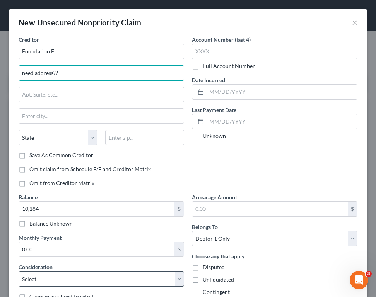
type input "need address??"
click at [139, 279] on select "Select Cable / Satellite Services Collection Agency Credit Card Debt Debt Couns…" at bounding box center [102, 278] width 166 height 15
select select "10"
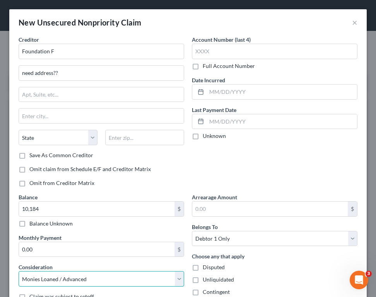
click at [19, 271] on select "Select Cable / Satellite Services Collection Agency Credit Card Debt Debt Couns…" at bounding box center [102, 278] width 166 height 15
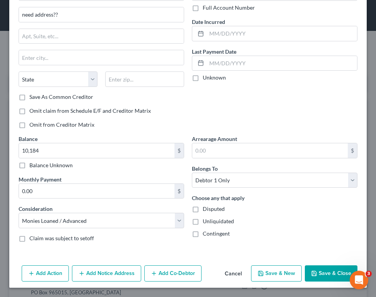
click at [329, 272] on button "Save & Close" at bounding box center [331, 274] width 53 height 16
type input "10,184.00"
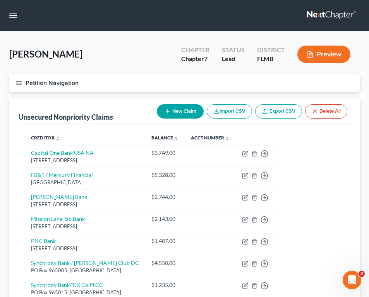
click at [168, 116] on button "New Claim" at bounding box center [180, 111] width 47 height 14
select select "0"
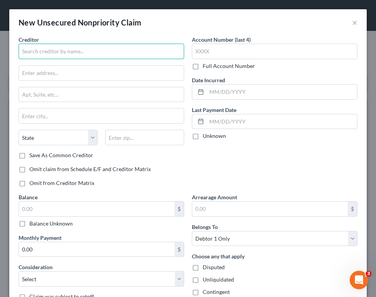
click at [102, 53] on input "text" at bounding box center [102, 51] width 166 height 15
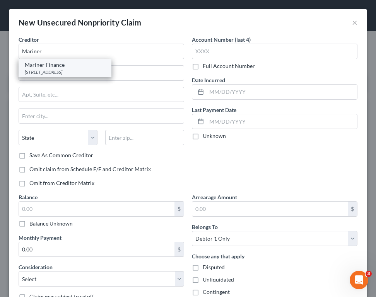
click at [92, 72] on div "[STREET_ADDRESS]" at bounding box center [65, 72] width 80 height 7
type input "Mariner Finance"
type input "[STREET_ADDRESS]"
type input "[GEOGRAPHIC_DATA]"
select select "21"
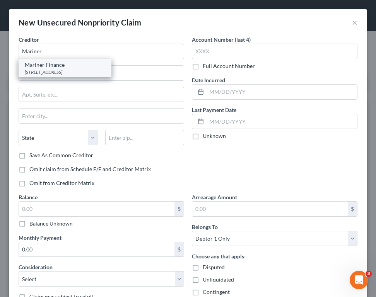
type input "21236"
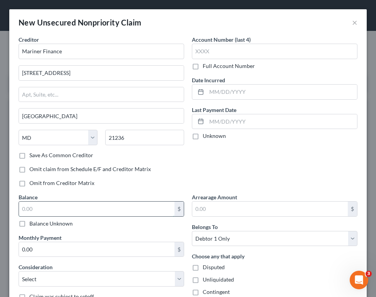
click at [102, 207] on input "text" at bounding box center [96, 209] width 155 height 15
type input "1,744"
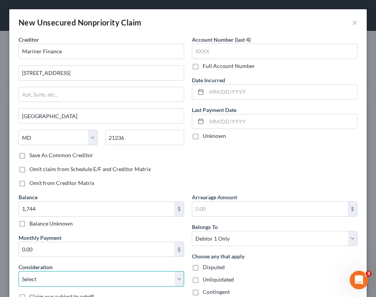
click at [78, 280] on select "Select Cable / Satellite Services Collection Agency Credit Card Debt Debt Couns…" at bounding box center [102, 278] width 166 height 15
select select "2"
click at [19, 271] on select "Select Cable / Satellite Services Collection Agency Credit Card Debt Debt Couns…" at bounding box center [102, 278] width 166 height 15
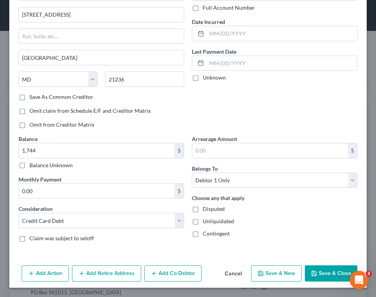
click at [326, 276] on button "Save & Close" at bounding box center [331, 274] width 53 height 16
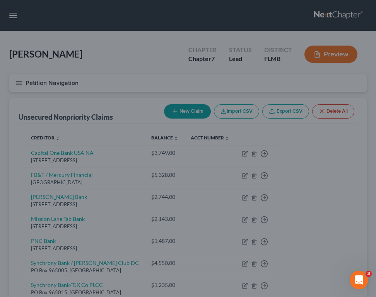
type input "1,744.00"
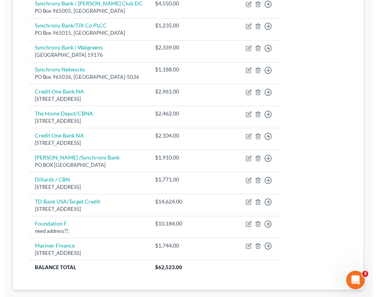
scroll to position [0, 0]
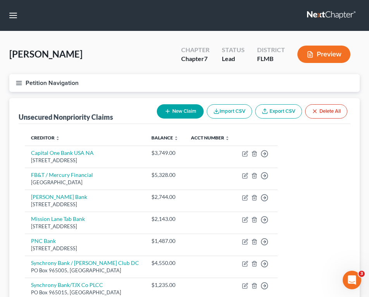
drag, startPoint x: 171, startPoint y: 109, endPoint x: 163, endPoint y: 109, distance: 8.1
drag, startPoint x: 163, startPoint y: 109, endPoint x: 158, endPoint y: 110, distance: 5.5
click at [158, 110] on button "New Claim" at bounding box center [180, 111] width 47 height 14
select select "0"
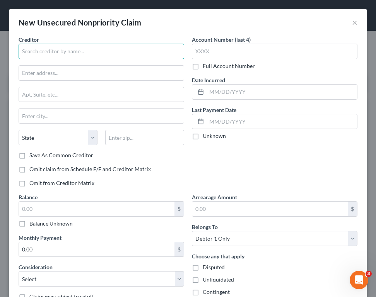
click at [107, 48] on input "text" at bounding box center [102, 51] width 166 height 15
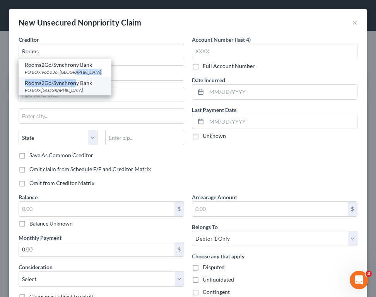
drag, startPoint x: 73, startPoint y: 72, endPoint x: 75, endPoint y: 85, distance: 14.0
click at [75, 85] on div "Rooms2Go/[GEOGRAPHIC_DATA] Rooms2Go/[GEOGRAPHIC_DATA]" at bounding box center [65, 77] width 93 height 36
click at [75, 85] on div "Rooms2Go/Synchrony Bank" at bounding box center [65, 83] width 80 height 8
type input "Rooms2Go/Synchrony Bank"
type input "PO BOX 960061"
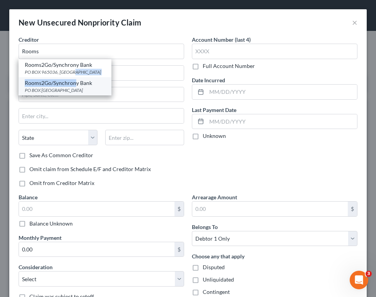
type input "Orlando"
select select "9"
type input "32896"
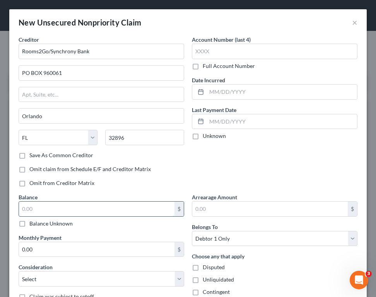
click at [129, 208] on input "text" at bounding box center [96, 209] width 155 height 15
type input "1,545"
click at [107, 274] on select "Select Cable / Satellite Services Collection Agency Credit Card Debt Debt Couns…" at bounding box center [102, 278] width 166 height 15
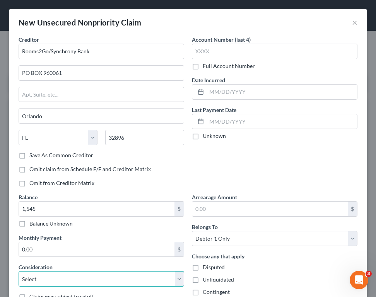
select select "2"
click at [19, 271] on select "Select Cable / Satellite Services Collection Agency Credit Card Debt Debt Couns…" at bounding box center [102, 278] width 166 height 15
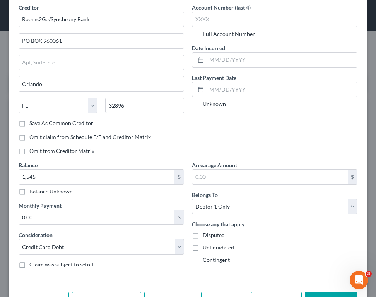
scroll to position [58, 0]
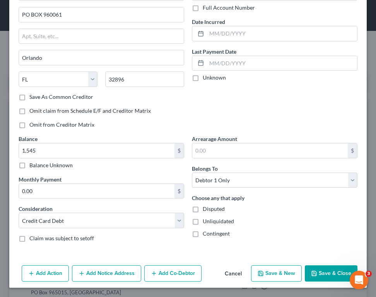
click at [328, 268] on button "Save & Close" at bounding box center [331, 274] width 53 height 16
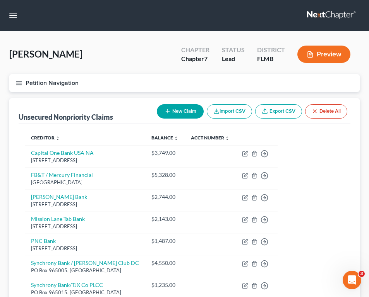
click at [183, 113] on button "New Claim" at bounding box center [180, 111] width 47 height 14
select select "0"
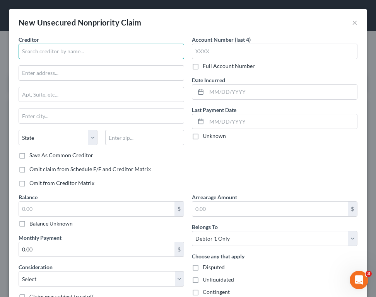
click at [79, 58] on input "text" at bounding box center [102, 51] width 166 height 15
type input "p"
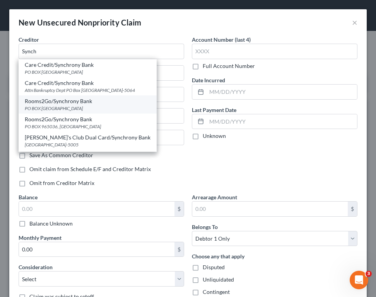
click at [77, 103] on div "Rooms2Go/Synchrony Bank" at bounding box center [88, 101] width 126 height 8
type input "Rooms2Go/Synchrony Bank"
type input "PO BOX 960061"
type input "Orlando"
select select "9"
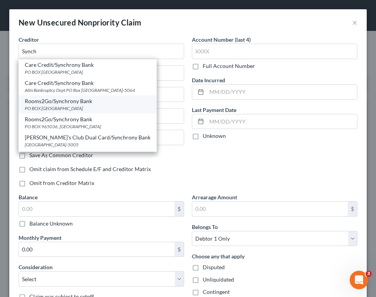
type input "32896"
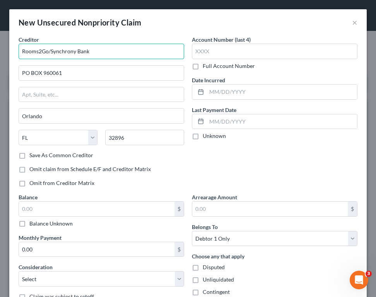
drag, startPoint x: 48, startPoint y: 50, endPoint x: -41, endPoint y: 51, distance: 88.2
type input "Project Card /Synchrony Bank"
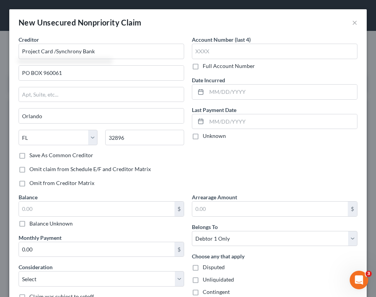
click at [55, 218] on div "$ Balance Unknown" at bounding box center [102, 214] width 166 height 26
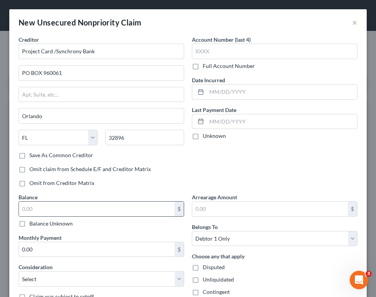
click at [55, 212] on input "text" at bounding box center [96, 209] width 155 height 15
type input "1,364"
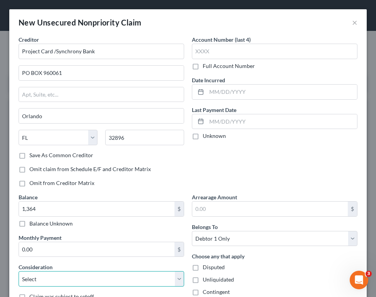
click at [56, 279] on select "Select Cable / Satellite Services Collection Agency Credit Card Debt Debt Couns…" at bounding box center [102, 278] width 166 height 15
select select "2"
click at [19, 271] on select "Select Cable / Satellite Services Collection Agency Credit Card Debt Debt Couns…" at bounding box center [102, 278] width 166 height 15
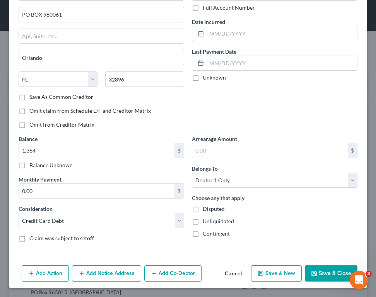
click at [312, 273] on icon "button" at bounding box center [314, 273] width 5 height 5
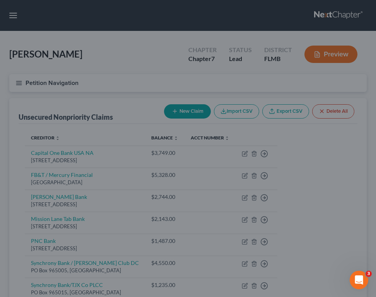
type input "1,364.00"
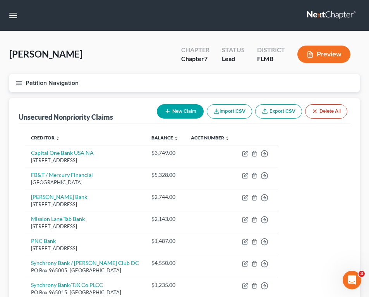
click at [178, 107] on button "New Claim" at bounding box center [180, 111] width 47 height 14
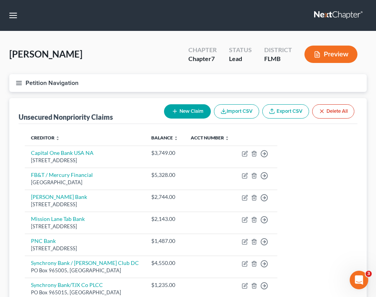
select select "0"
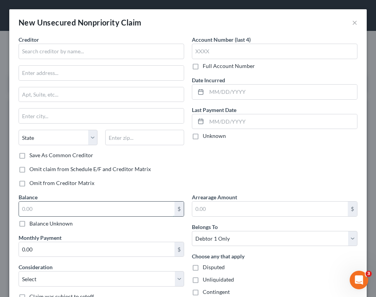
click at [47, 205] on input "text" at bounding box center [96, 209] width 155 height 15
type input "1,651"
click at [53, 281] on select "Select Cable / Satellite Services Collection Agency Credit Card Debt Debt Couns…" at bounding box center [102, 278] width 166 height 15
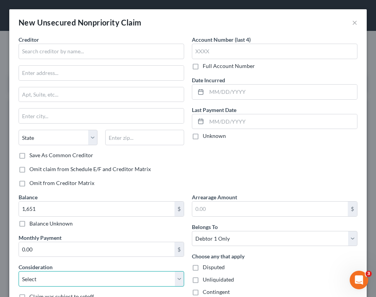
select select "2"
click at [19, 271] on select "Select Cable / Satellite Services Collection Agency Credit Card Debt Debt Couns…" at bounding box center [102, 278] width 166 height 15
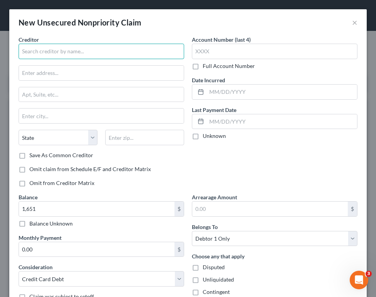
click at [65, 44] on input "text" at bounding box center [102, 51] width 166 height 15
type input "v"
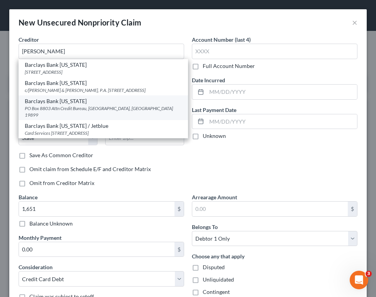
click at [78, 105] on div "Barclays Bank [US_STATE]" at bounding box center [103, 101] width 157 height 8
type input "Barclays Bank [US_STATE]"
type input "PO Box 8803"
type input "Attn Credit Bureau"
type input "Wilmington"
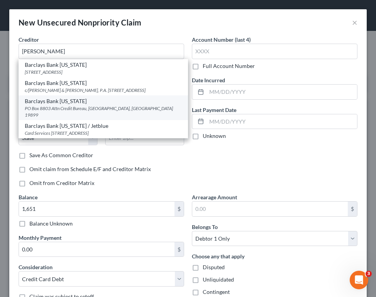
select select "7"
type input "19899"
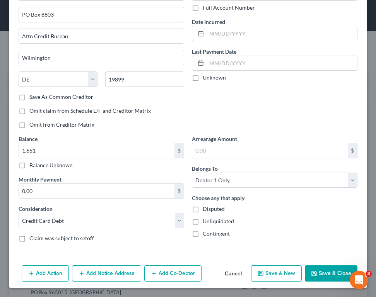
click at [320, 263] on div "Add Action Add Notice Address Add Co-Debtor Cancel Save & New Save & Close" at bounding box center [187, 276] width 357 height 26
click at [323, 268] on button "Save & Close" at bounding box center [331, 274] width 53 height 16
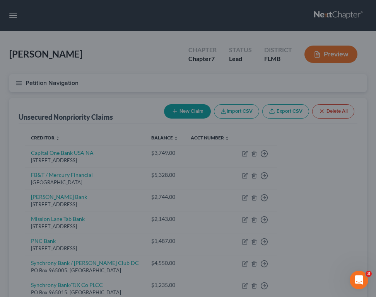
type input "1,651.00"
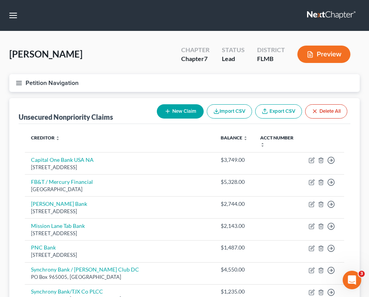
click at [178, 113] on button "New Claim" at bounding box center [180, 111] width 47 height 14
select select "0"
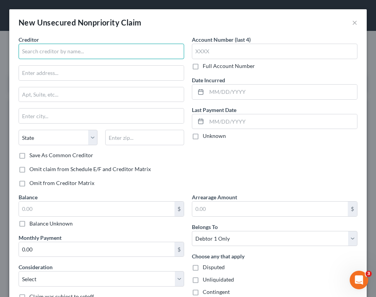
click at [93, 49] on input "text" at bounding box center [102, 51] width 166 height 15
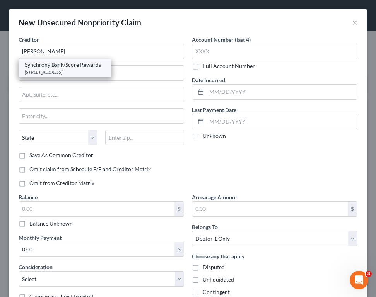
click at [81, 62] on div "Synchrony Bank/Score Rewards" at bounding box center [65, 65] width 80 height 8
type input "Synchrony Bank/Score Rewards"
type input "[STREET_ADDRESS]"
type input "Alpharetta"
select select "10"
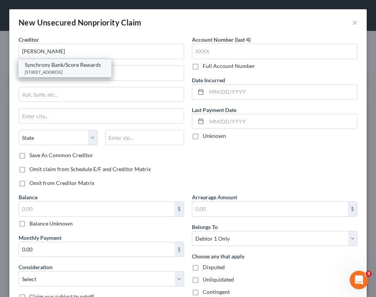
type input "30005"
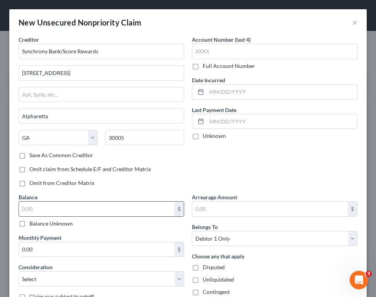
click at [63, 204] on input "text" at bounding box center [96, 209] width 155 height 15
click at [62, 205] on input "21" at bounding box center [96, 209] width 155 height 15
type input "21"
click at [138, 209] on input "21" at bounding box center [96, 209] width 155 height 15
click at [97, 277] on select "Select Cable / Satellite Services Collection Agency Credit Card Debt Debt Couns…" at bounding box center [102, 278] width 166 height 15
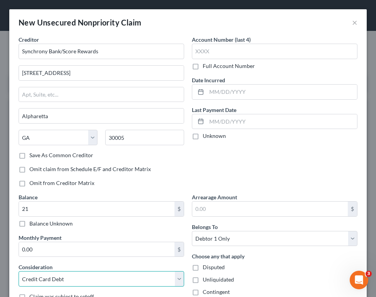
click at [19, 271] on select "Select Cable / Satellite Services Collection Agency Credit Card Debt Debt Couns…" at bounding box center [102, 278] width 166 height 15
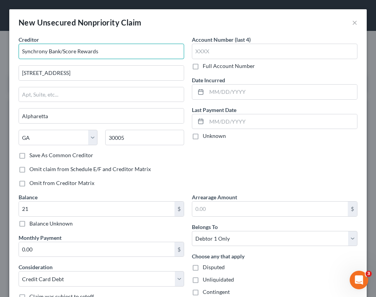
drag, startPoint x: 121, startPoint y: 53, endPoint x: 7, endPoint y: 43, distance: 115.2
click at [7, 43] on div "New Unsecured Nonpriority Claim × Creditor * Synchrony Bank/Score Rewards [GEOG…" at bounding box center [188, 148] width 376 height 297
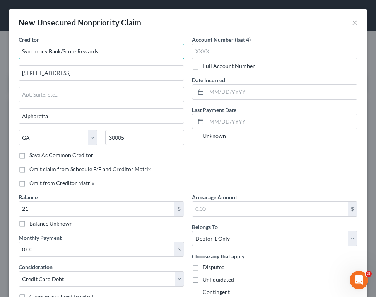
click at [143, 53] on input "Synchrony Bank/Score Rewards" at bounding box center [102, 51] width 166 height 15
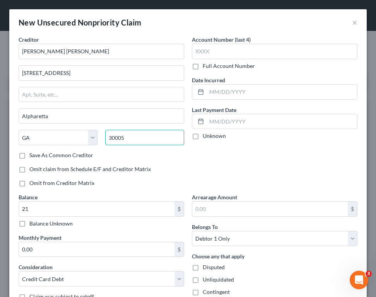
click at [144, 142] on input "30005" at bounding box center [144, 137] width 79 height 15
click at [309, 155] on div "Account Number (last 4) Full Account Number Date Incurred Last Payment Date Unk…" at bounding box center [274, 115] width 173 height 158
click at [75, 155] on label "Save As Common Creditor" at bounding box center [61, 156] width 64 height 8
click at [38, 155] on input "Save As Common Creditor" at bounding box center [34, 154] width 5 height 5
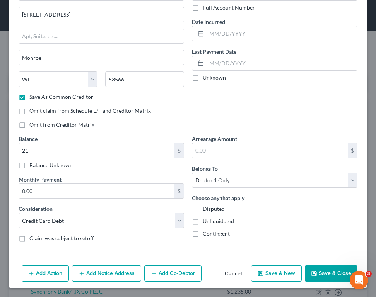
click at [322, 270] on button "Save & Close" at bounding box center [331, 274] width 53 height 16
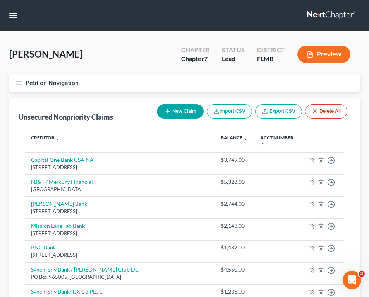
click at [187, 111] on button "New Claim" at bounding box center [180, 111] width 47 height 14
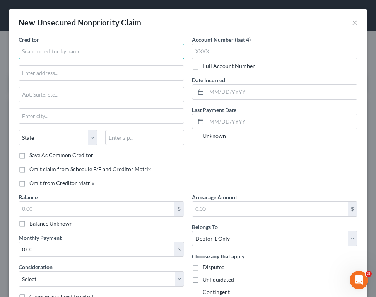
click at [57, 48] on input "text" at bounding box center [102, 51] width 166 height 15
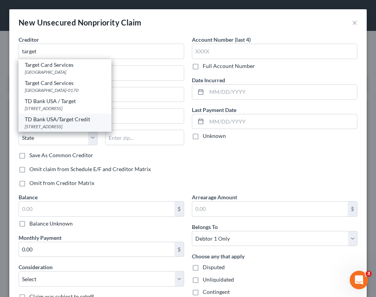
click at [67, 130] on div "[STREET_ADDRESS]" at bounding box center [65, 126] width 80 height 7
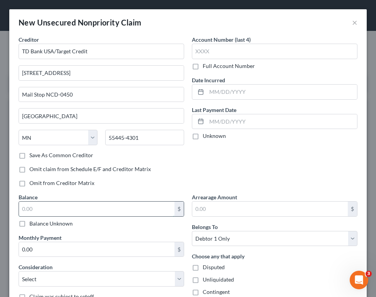
click at [74, 209] on input "text" at bounding box center [96, 209] width 155 height 15
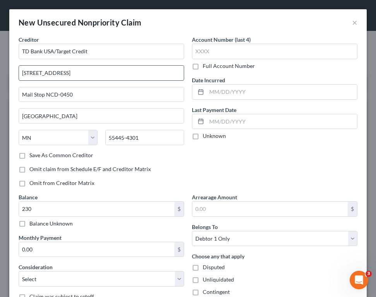
click at [103, 69] on input "[STREET_ADDRESS]" at bounding box center [101, 73] width 165 height 15
drag, startPoint x: 218, startPoint y: 157, endPoint x: 202, endPoint y: 166, distance: 19.2
click at [202, 166] on div "Account Number (last 4) Full Account Number Date Incurred Last Payment Date Unk…" at bounding box center [274, 115] width 173 height 158
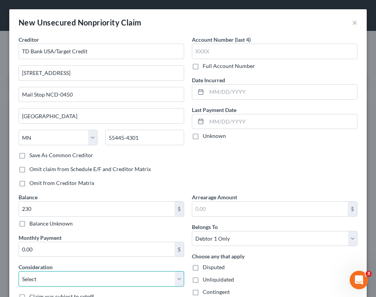
click at [125, 278] on select "Select Cable / Satellite Services Collection Agency Credit Card Debt Debt Couns…" at bounding box center [102, 278] width 166 height 15
click at [19, 271] on select "Select Cable / Satellite Services Collection Agency Credit Card Debt Debt Couns…" at bounding box center [102, 278] width 166 height 15
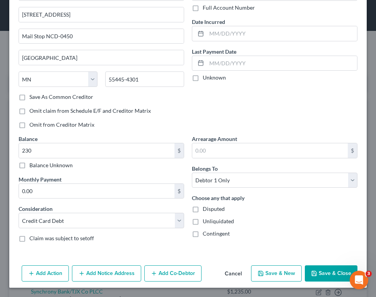
click at [312, 269] on button "Save & Close" at bounding box center [331, 274] width 53 height 16
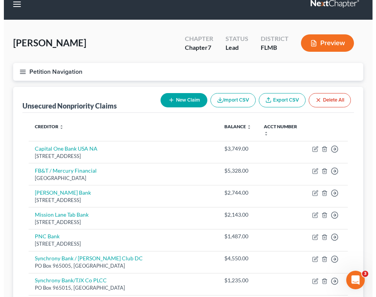
scroll to position [0, 0]
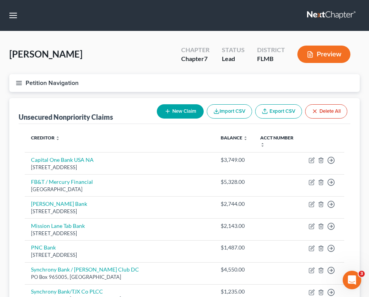
click at [164, 112] on icon "button" at bounding box center [167, 111] width 6 height 6
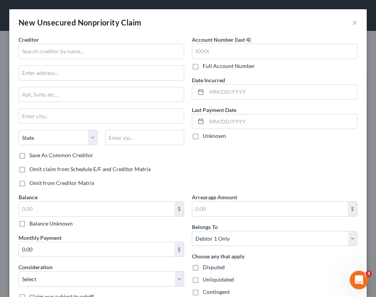
click at [78, 64] on div "Creditor * State [US_STATE] AK AR AZ CA CO [GEOGRAPHIC_DATA] DE DC [GEOGRAPHIC_…" at bounding box center [102, 94] width 166 height 116
click at [59, 206] on input "text" at bounding box center [96, 209] width 155 height 15
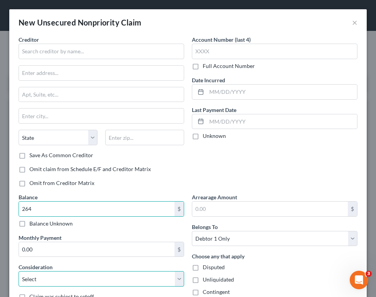
click at [58, 276] on select "Select Cable / Satellite Services Collection Agency Credit Card Debt Debt Couns…" at bounding box center [102, 278] width 166 height 15
click at [19, 271] on select "Select Cable / Satellite Services Collection Agency Credit Card Debt Debt Couns…" at bounding box center [102, 278] width 166 height 15
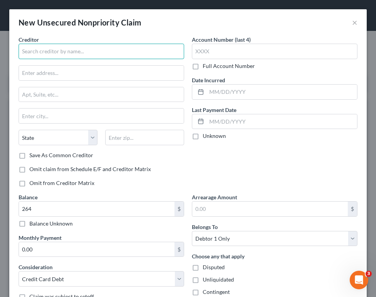
click at [67, 51] on input "text" at bounding box center [102, 51] width 166 height 15
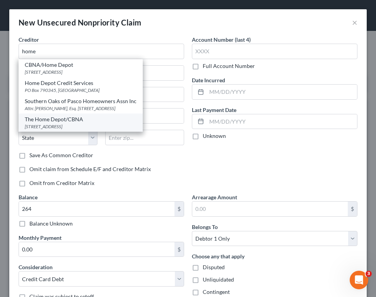
click at [79, 121] on div "The Home Depot/CBNA [STREET_ADDRESS]" at bounding box center [81, 123] width 124 height 18
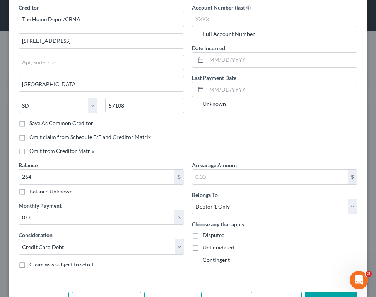
scroll to position [58, 0]
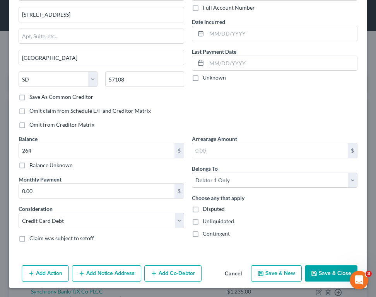
click at [323, 275] on button "Save & Close" at bounding box center [331, 274] width 53 height 16
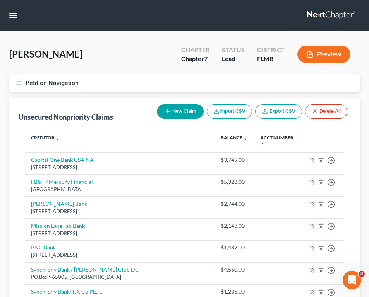
click at [182, 110] on button "New Claim" at bounding box center [180, 111] width 47 height 14
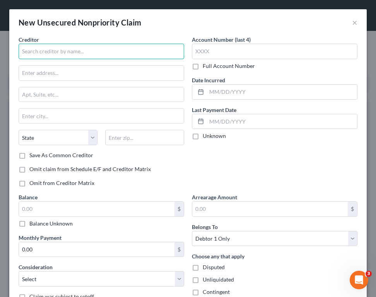
click at [51, 53] on input "text" at bounding box center [102, 51] width 166 height 15
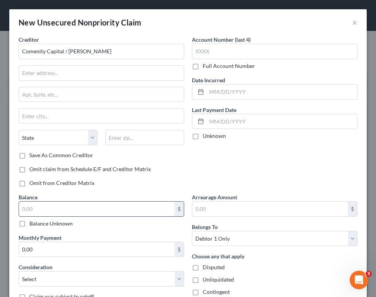
click at [135, 205] on input "text" at bounding box center [96, 209] width 155 height 15
click at [97, 282] on select "Select Cable / Satellite Services Collection Agency Credit Card Debt Debt Couns…" at bounding box center [102, 278] width 166 height 15
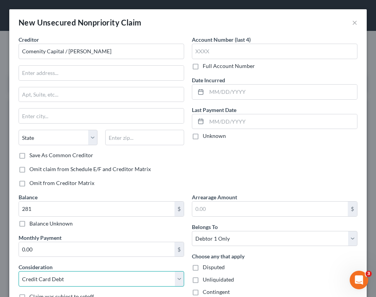
click at [19, 271] on select "Select Cable / Satellite Services Collection Agency Credit Card Debt Debt Couns…" at bounding box center [102, 278] width 166 height 15
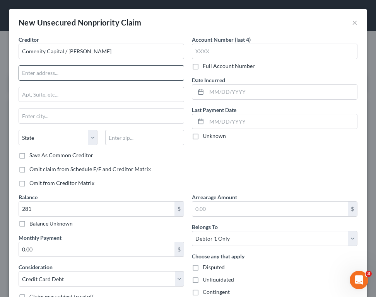
click at [63, 73] on input "text" at bounding box center [101, 73] width 165 height 15
click at [142, 141] on input "text" at bounding box center [144, 137] width 79 height 15
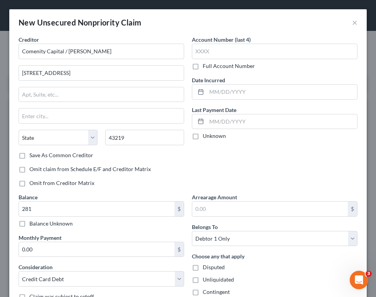
click at [281, 144] on div "Account Number (last 4) Full Account Number Date Incurred Last Payment Date Unk…" at bounding box center [274, 115] width 173 height 158
click at [82, 156] on label "Save As Common Creditor" at bounding box center [61, 156] width 64 height 8
click at [38, 156] on input "Save As Common Creditor" at bounding box center [34, 154] width 5 height 5
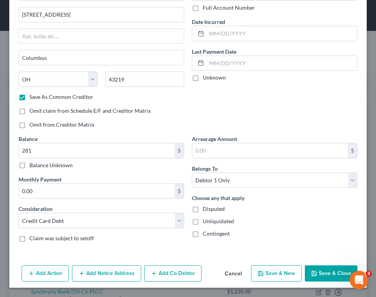
click at [322, 272] on button "Save & Close" at bounding box center [331, 274] width 53 height 16
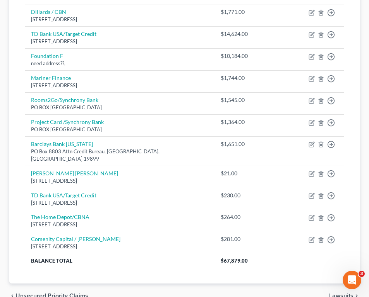
scroll to position [461, 0]
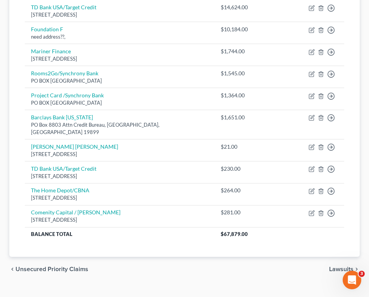
click at [349, 266] on span "Lawsuits" at bounding box center [341, 269] width 24 height 6
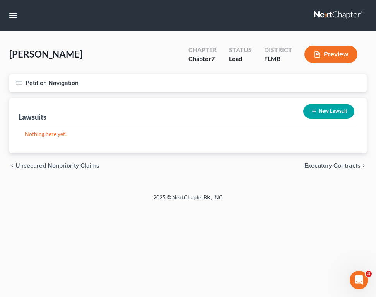
click at [76, 172] on div "chevron_left Unsecured Nonpriority Claims Executory Contracts chevron_right" at bounding box center [187, 166] width 357 height 25
click at [70, 167] on span "Unsecured Nonpriority Claims" at bounding box center [57, 166] width 84 height 6
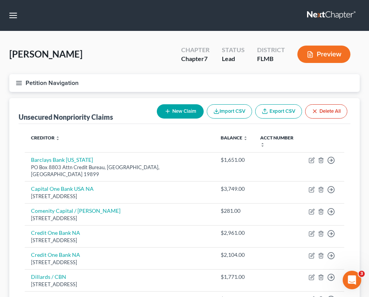
click at [173, 106] on button "New Claim" at bounding box center [180, 111] width 47 height 14
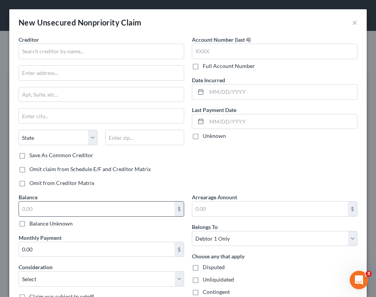
click at [68, 208] on input "text" at bounding box center [96, 209] width 155 height 15
click at [41, 275] on select "Select Cable / Satellite Services Collection Agency Credit Card Debt Debt Couns…" at bounding box center [102, 278] width 166 height 15
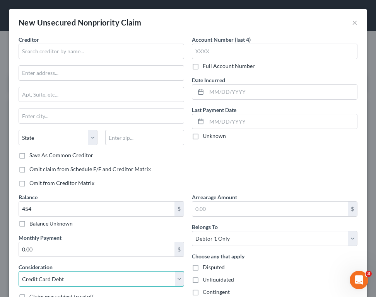
click at [19, 271] on select "Select Cable / Satellite Services Collection Agency Credit Card Debt Debt Couns…" at bounding box center [102, 278] width 166 height 15
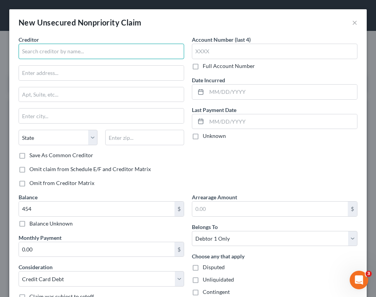
click at [48, 51] on input "text" at bounding box center [102, 51] width 166 height 15
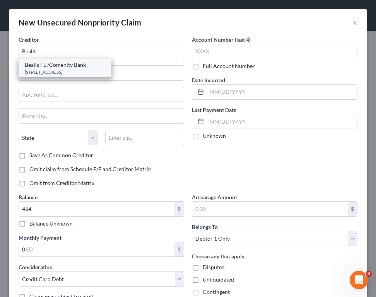
click at [60, 67] on div "Bealls FL /Comenity Bank" at bounding box center [65, 65] width 80 height 8
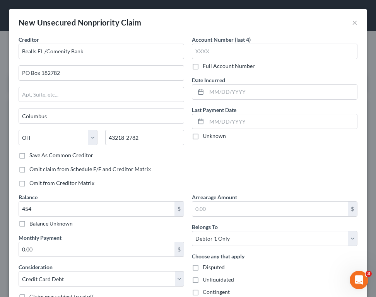
scroll to position [58, 0]
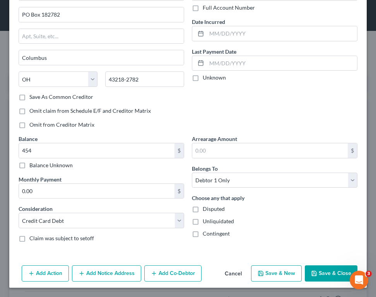
click at [321, 268] on button "Save & Close" at bounding box center [331, 274] width 53 height 16
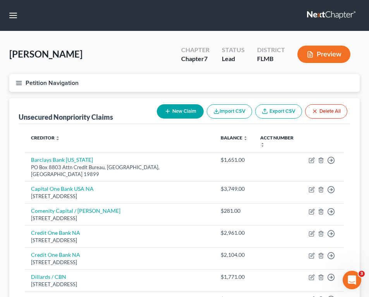
click at [182, 114] on button "New Claim" at bounding box center [180, 111] width 47 height 14
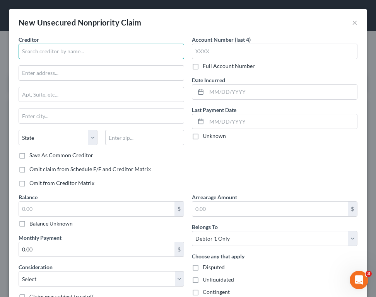
click at [43, 49] on input "text" at bounding box center [102, 51] width 166 height 15
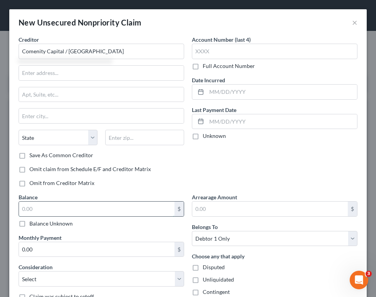
click at [92, 203] on input "text" at bounding box center [96, 209] width 155 height 15
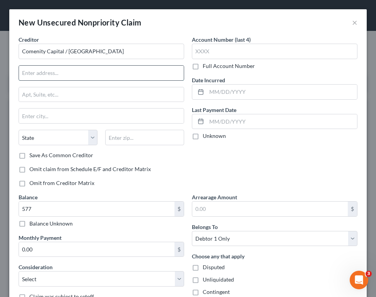
click at [117, 77] on input "text" at bounding box center [101, 73] width 165 height 15
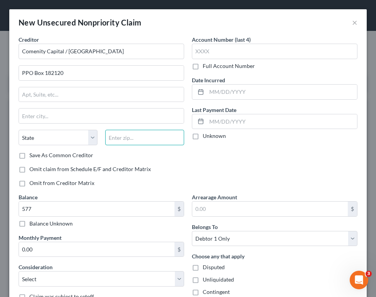
click at [148, 140] on input "text" at bounding box center [144, 137] width 79 height 15
click at [172, 31] on div "New Unsecured Nonpriority Claim ×" at bounding box center [187, 22] width 357 height 26
click at [29, 154] on label "Save As Common Creditor" at bounding box center [61, 156] width 64 height 8
click at [32, 154] on input "Save As Common Creditor" at bounding box center [34, 154] width 5 height 5
click at [87, 270] on div "Consideration Select Cable / Satellite Services Collection Agency Credit Card D…" at bounding box center [102, 275] width 166 height 24
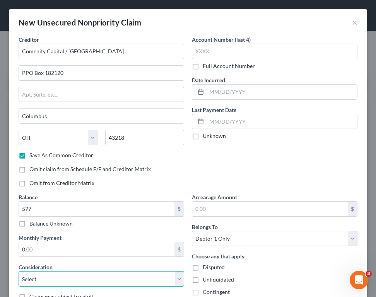
click at [89, 278] on select "Select Cable / Satellite Services Collection Agency Credit Card Debt Debt Couns…" at bounding box center [102, 278] width 166 height 15
click at [19, 271] on select "Select Cable / Satellite Services Collection Agency Credit Card Debt Debt Couns…" at bounding box center [102, 278] width 166 height 15
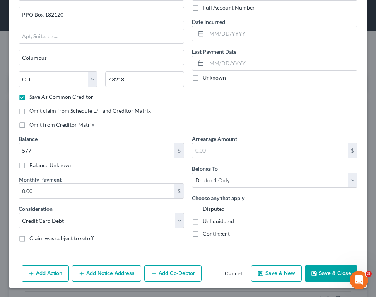
click at [326, 270] on button "Save & Close" at bounding box center [331, 274] width 53 height 16
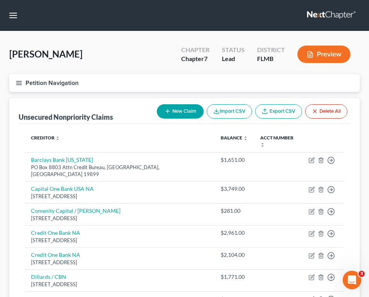
click at [189, 113] on button "New Claim" at bounding box center [180, 111] width 47 height 14
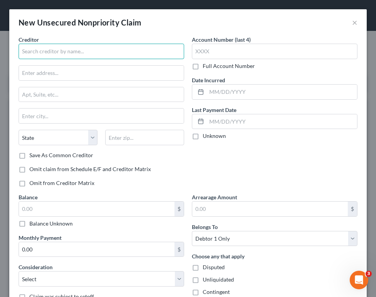
click at [89, 46] on input "text" at bounding box center [102, 51] width 166 height 15
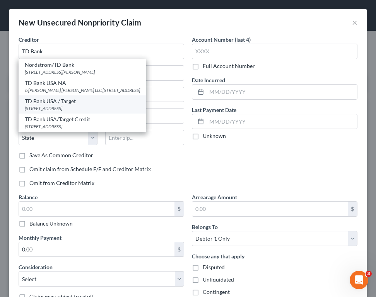
click at [84, 102] on div "TD Bank USA / Target" at bounding box center [82, 101] width 115 height 8
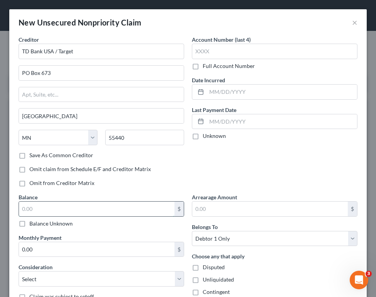
click at [68, 208] on input "text" at bounding box center [96, 209] width 155 height 15
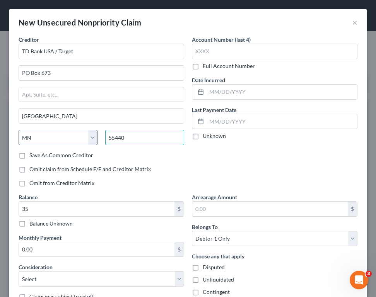
drag, startPoint x: 167, startPoint y: 139, endPoint x: 93, endPoint y: 137, distance: 73.9
click at [93, 137] on div "State [US_STATE] AK AR AZ CA CO CT DE DC [GEOGRAPHIC_DATA] [GEOGRAPHIC_DATA] GU…" at bounding box center [101, 141] width 173 height 22
click at [314, 145] on div "Account Number (last 4) Full Account Number Date Incurred Last Payment Date Unk…" at bounding box center [274, 115] width 173 height 158
click at [190, 147] on div "Account Number (last 4) Full Account Number Date Incurred Last Payment Date Unk…" at bounding box center [274, 115] width 173 height 158
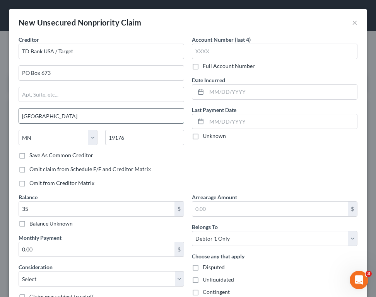
click at [65, 113] on input "[GEOGRAPHIC_DATA]" at bounding box center [101, 116] width 165 height 15
click at [89, 144] on select "State [US_STATE] AK AR AZ CA CO CT DE DC [GEOGRAPHIC_DATA] [GEOGRAPHIC_DATA] GU…" at bounding box center [58, 137] width 79 height 15
click at [19, 130] on select "State [US_STATE] AK AR AZ CA CO CT DE DC [GEOGRAPHIC_DATA] [GEOGRAPHIC_DATA] GU…" at bounding box center [58, 137] width 79 height 15
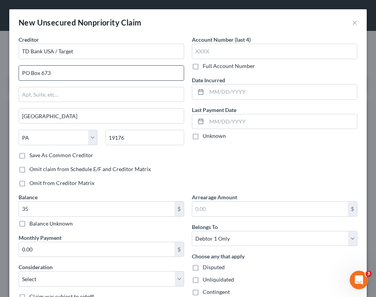
click at [65, 69] on input "PO Box 673" at bounding box center [101, 73] width 165 height 15
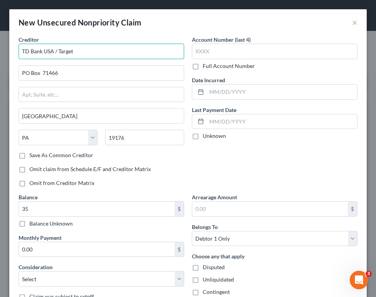
click at [56, 53] on input "TD Bank USA / Target" at bounding box center [102, 51] width 166 height 15
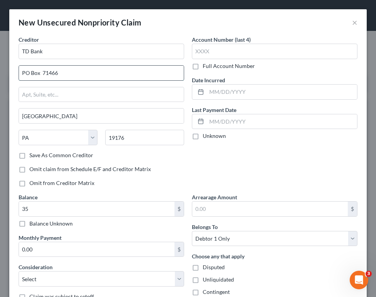
drag, startPoint x: 41, startPoint y: 75, endPoint x: 41, endPoint y: 70, distance: 5.0
click at [41, 70] on input "PO Box 71466" at bounding box center [101, 73] width 165 height 15
click at [178, 159] on div "Save As Common Creditor" at bounding box center [102, 156] width 166 height 8
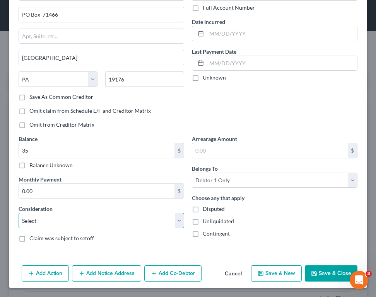
click at [115, 215] on select "Select Cable / Satellite Services Collection Agency Credit Card Debt Debt Couns…" at bounding box center [102, 220] width 166 height 15
click at [19, 213] on select "Select Cable / Satellite Services Collection Agency Credit Card Debt Debt Couns…" at bounding box center [102, 220] width 166 height 15
click at [328, 270] on button "Save & Close" at bounding box center [331, 274] width 53 height 16
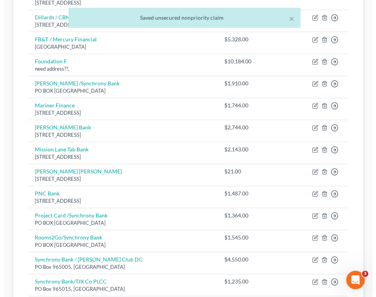
scroll to position [520, 0]
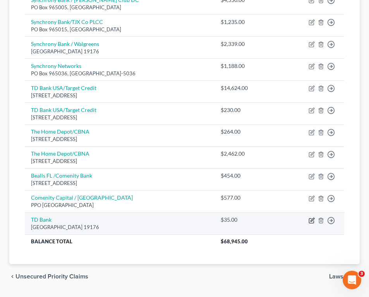
click at [308, 218] on icon "button" at bounding box center [311, 221] width 6 height 6
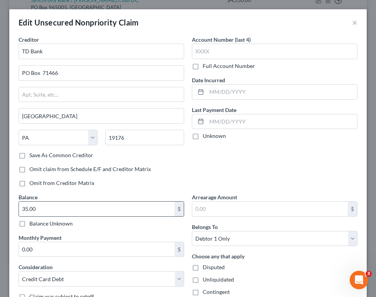
click at [75, 209] on input "35.00" at bounding box center [96, 209] width 155 height 15
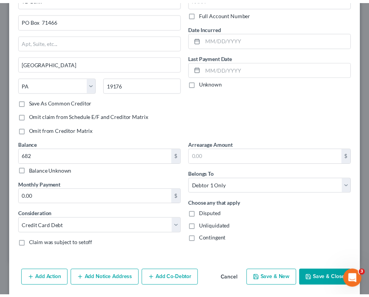
scroll to position [80, 0]
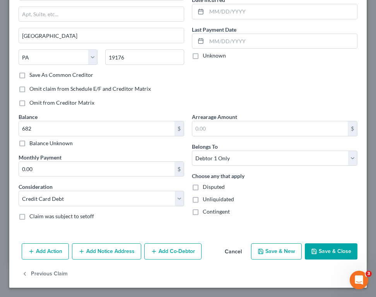
click at [314, 245] on button "Save & Close" at bounding box center [331, 252] width 53 height 16
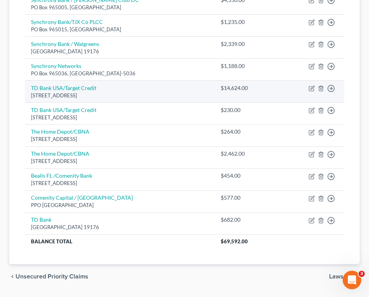
click at [157, 87] on td "TD Bank [GEOGRAPHIC_DATA]/Target Credit [STREET_ADDRESS]" at bounding box center [119, 91] width 189 height 22
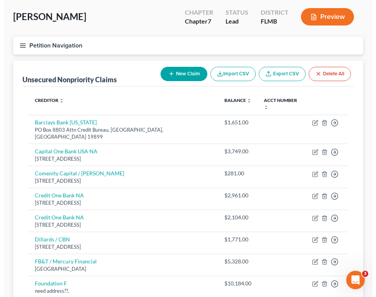
scroll to position [46, 0]
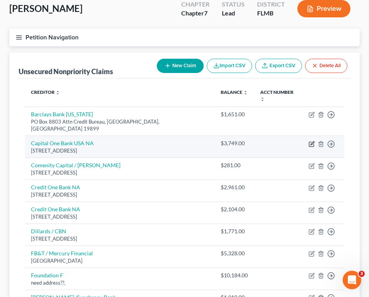
click at [310, 142] on icon "button" at bounding box center [311, 143] width 3 height 3
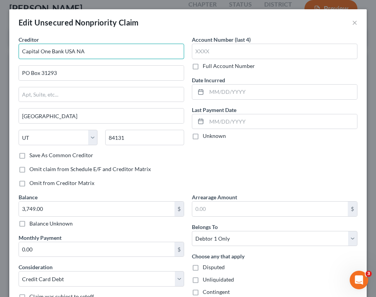
click at [118, 49] on input "Capital One Bank USA NA" at bounding box center [102, 51] width 166 height 15
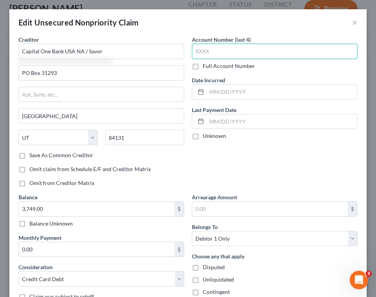
click at [243, 44] on input "text" at bounding box center [275, 51] width 166 height 15
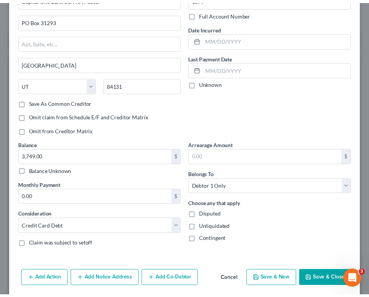
scroll to position [80, 0]
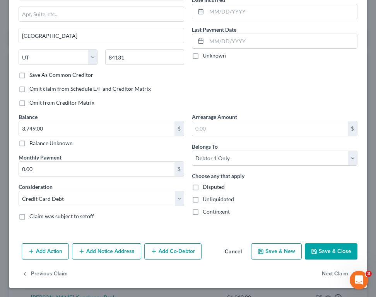
click at [314, 247] on button "Save & Close" at bounding box center [331, 252] width 53 height 16
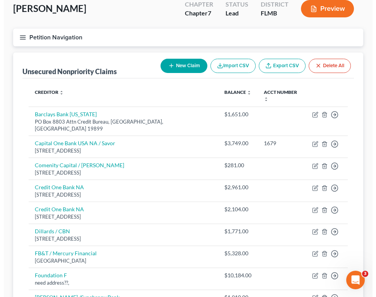
scroll to position [306, 0]
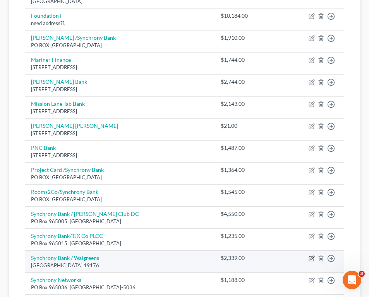
click at [308, 256] on icon "button" at bounding box center [311, 259] width 6 height 6
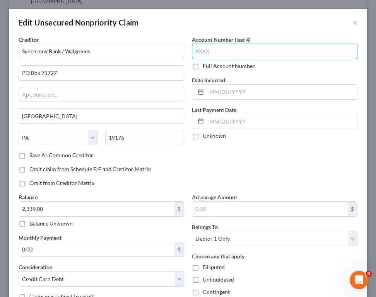
click at [222, 53] on input "text" at bounding box center [275, 51] width 166 height 15
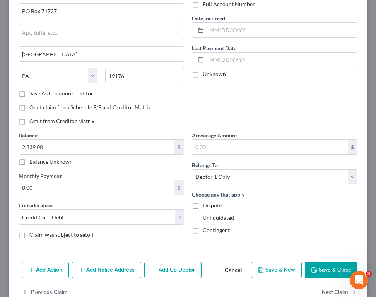
scroll to position [80, 0]
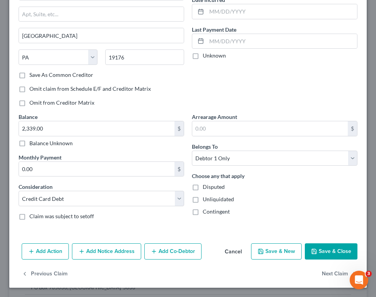
click at [321, 240] on div "Creditor * Synchrony Bank / Walgreens PO Box 71727 [GEOGRAPHIC_DATA] [US_STATE]…" at bounding box center [187, 97] width 357 height 285
click at [321, 246] on button "Save & Close" at bounding box center [331, 252] width 53 height 16
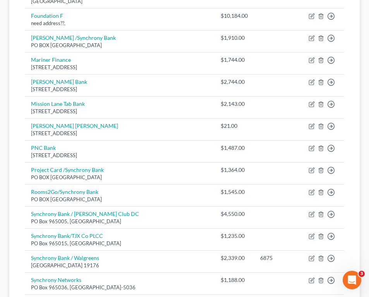
click at [361, 154] on div "Unsecured Nonpriority Claims New Claim Import CSV Export CSV Delete All Credito…" at bounding box center [184, 148] width 358 height 711
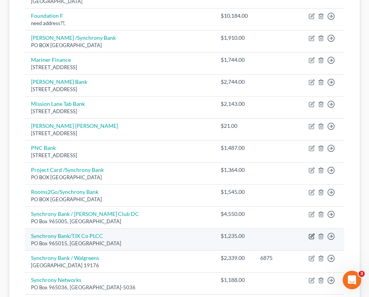
click at [309, 235] on icon "button" at bounding box center [311, 237] width 5 height 5
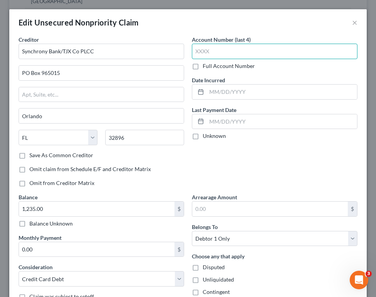
click at [232, 55] on input "text" at bounding box center [275, 51] width 166 height 15
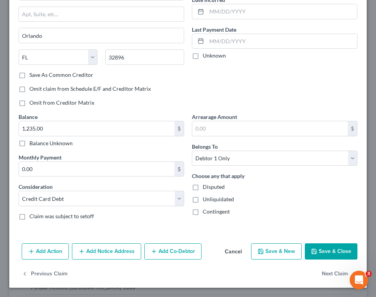
click at [326, 246] on button "Save & Close" at bounding box center [331, 252] width 53 height 16
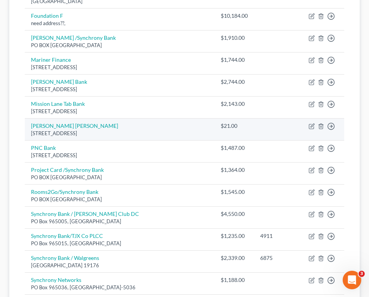
drag, startPoint x: 244, startPoint y: 142, endPoint x: 254, endPoint y: 114, distance: 28.7
click at [254, 119] on td at bounding box center [278, 130] width 48 height 22
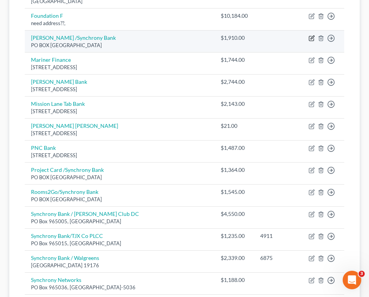
click at [308, 31] on td "Move to D Move to E Move to G Move to Notice Only" at bounding box center [323, 42] width 42 height 22
click at [308, 35] on icon "button" at bounding box center [311, 38] width 6 height 6
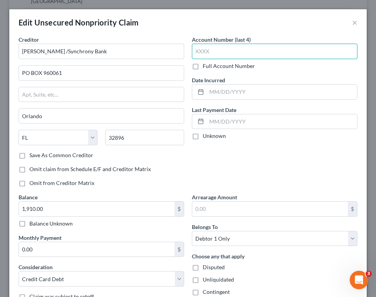
click at [207, 49] on input "text" at bounding box center [275, 51] width 166 height 15
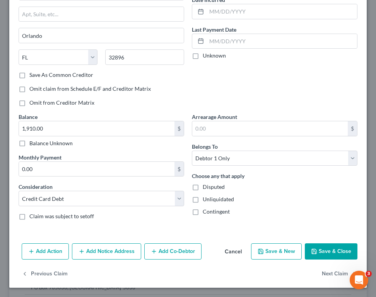
click at [331, 243] on div "Add Action Add Notice Address Add Co-Debtor Cancel Save & New Save & Close" at bounding box center [187, 254] width 357 height 26
click at [331, 248] on button "Save & Close" at bounding box center [331, 252] width 53 height 16
